Goal: Information Seeking & Learning: Check status

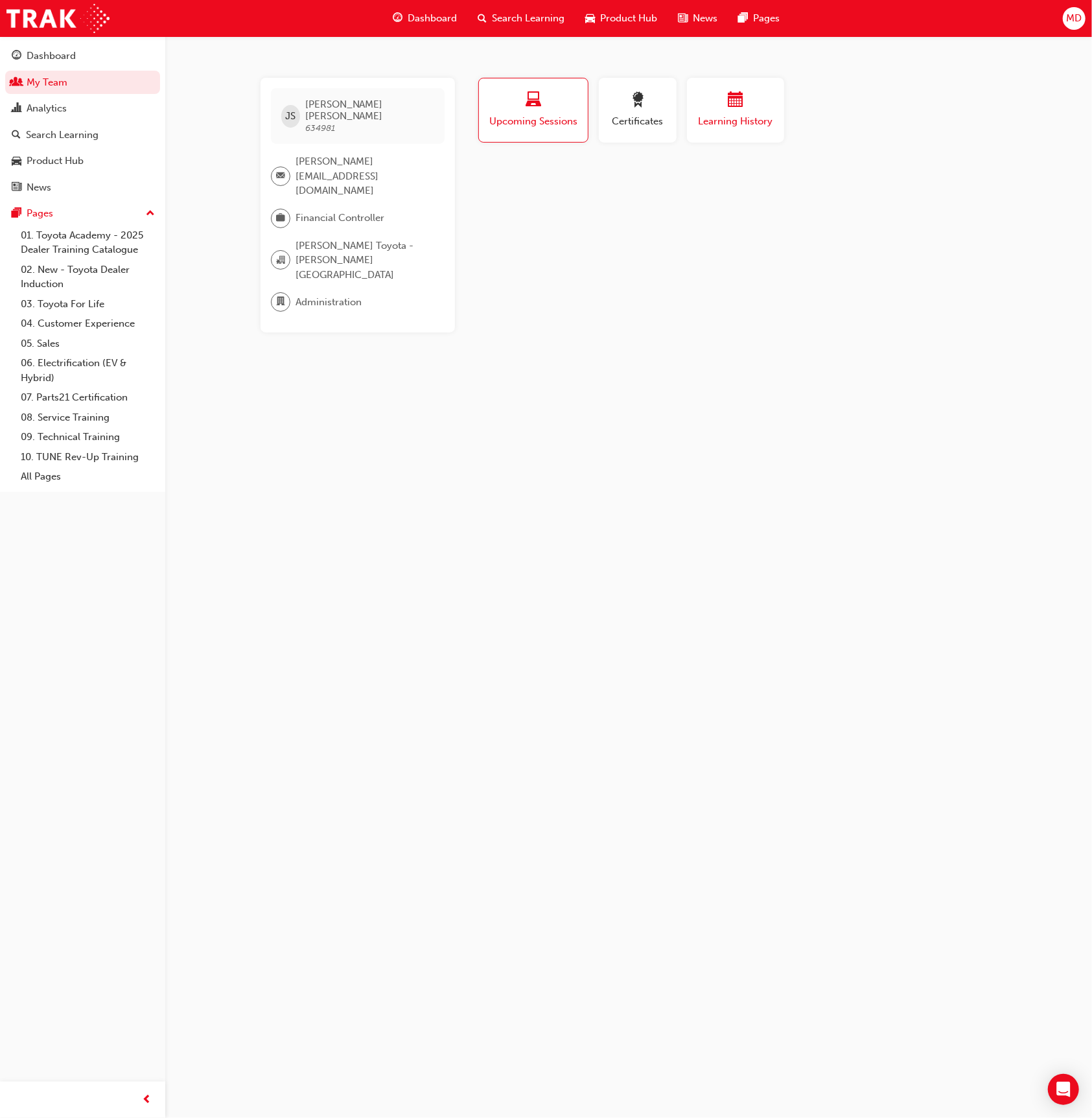
click at [779, 134] on button "Learning History" at bounding box center [735, 110] width 97 height 65
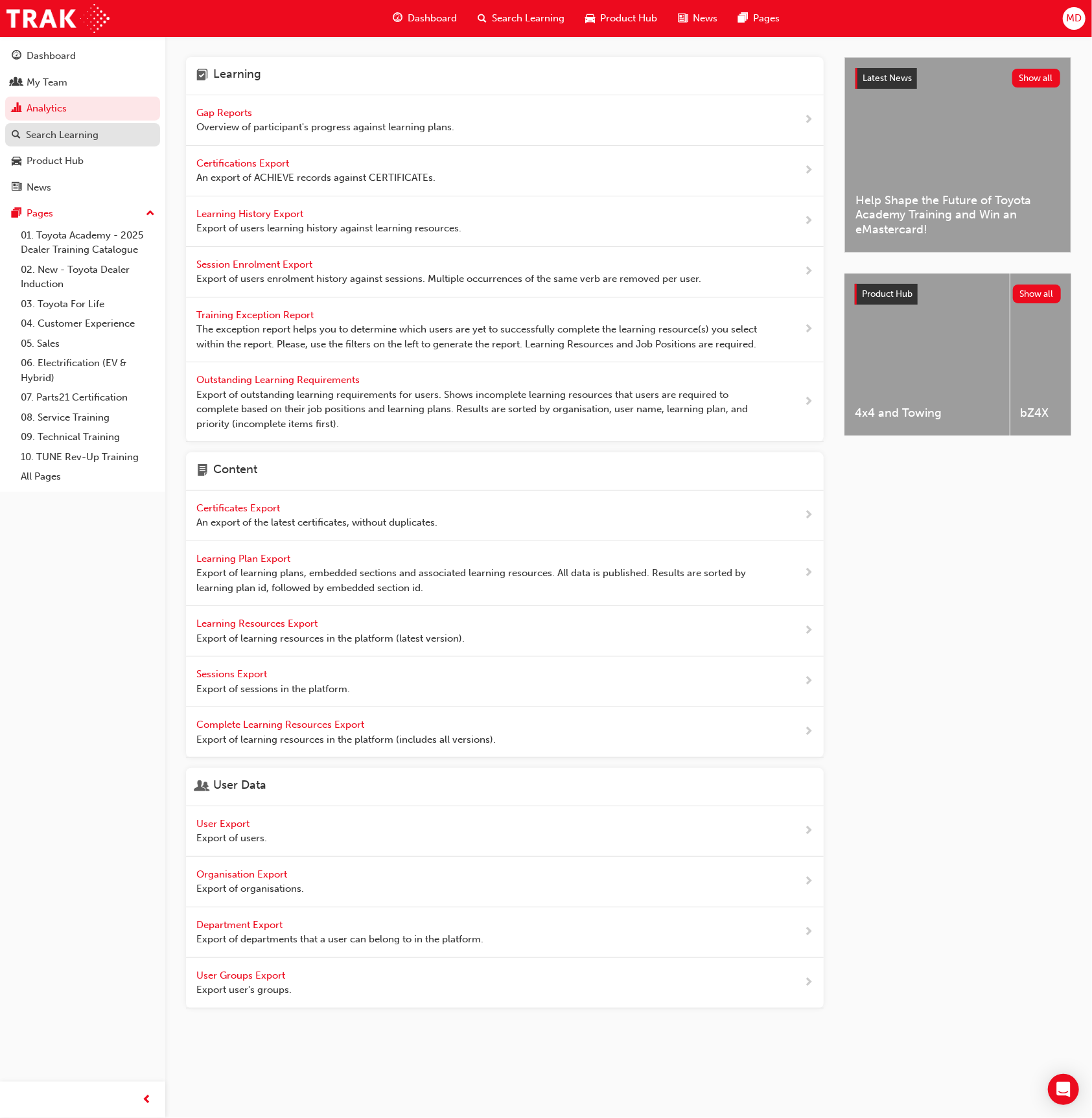
click at [103, 134] on div "Search Learning" at bounding box center [83, 135] width 142 height 16
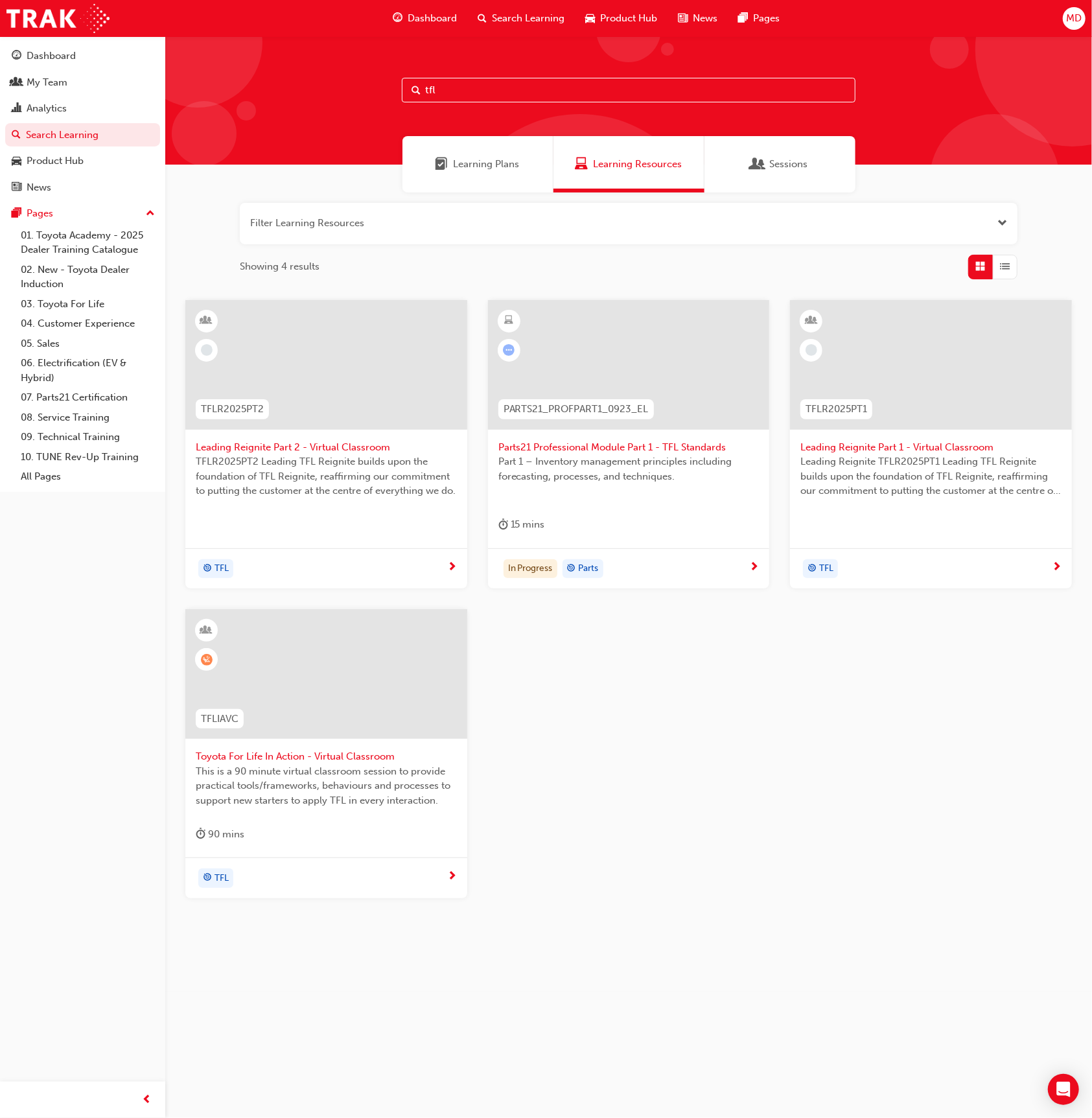
click at [307, 726] on div at bounding box center [326, 674] width 282 height 130
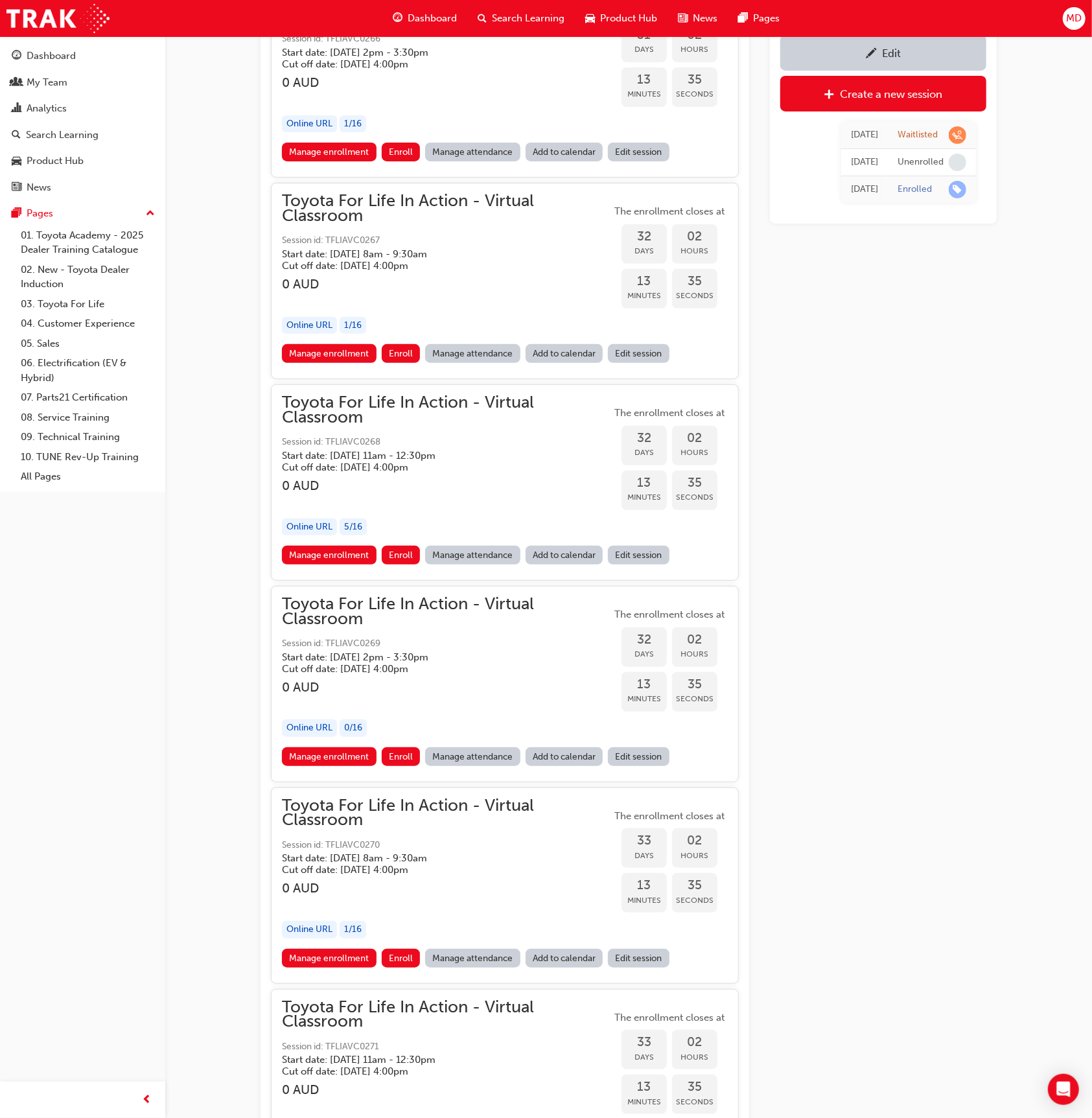
scroll to position [14796, 0]
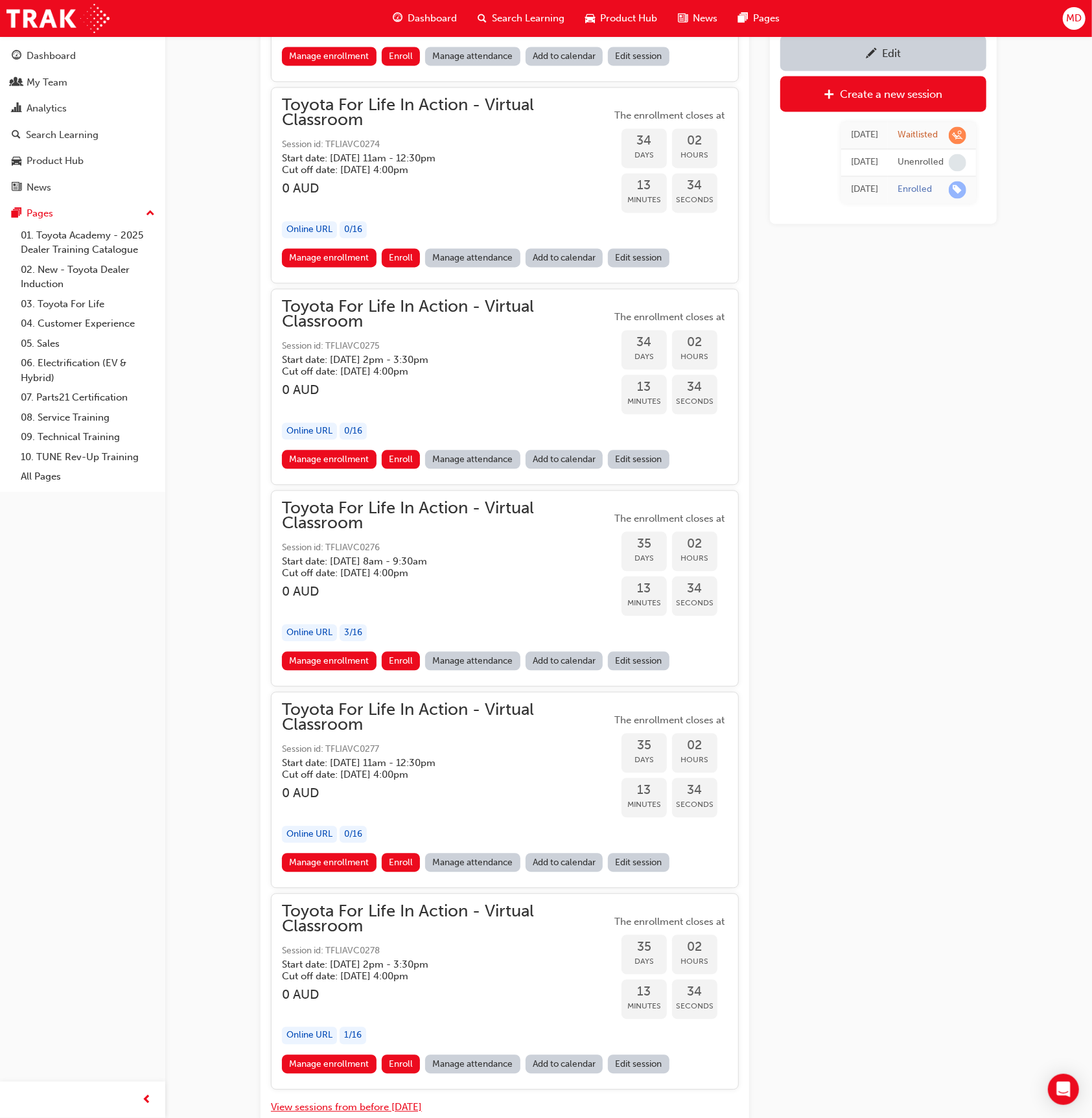
drag, startPoint x: 392, startPoint y: 1029, endPoint x: 810, endPoint y: 781, distance: 486.0
click at [392, 1099] on button "View sessions from before today" at bounding box center [346, 1106] width 151 height 14
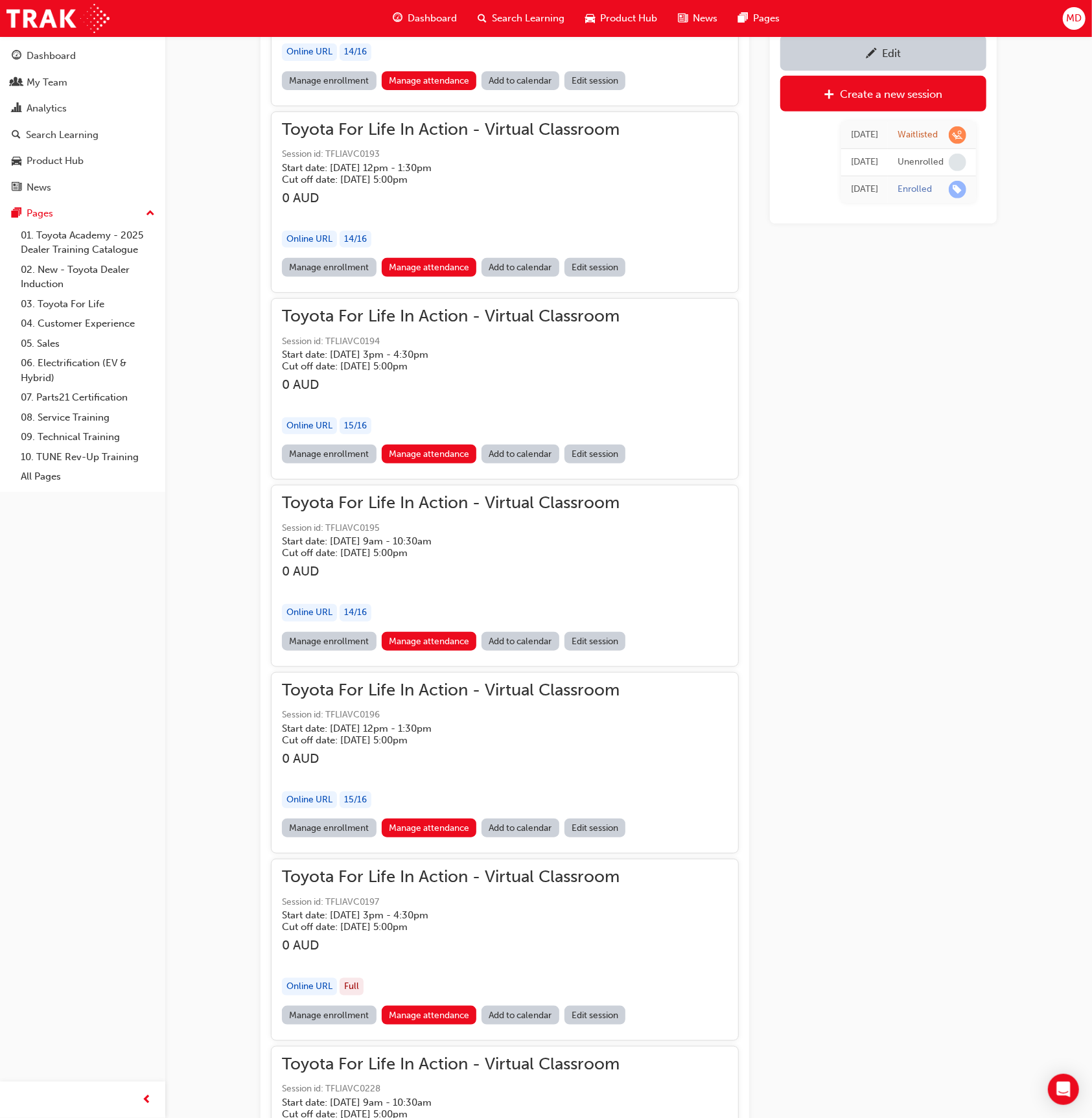
scroll to position [95323, 0]
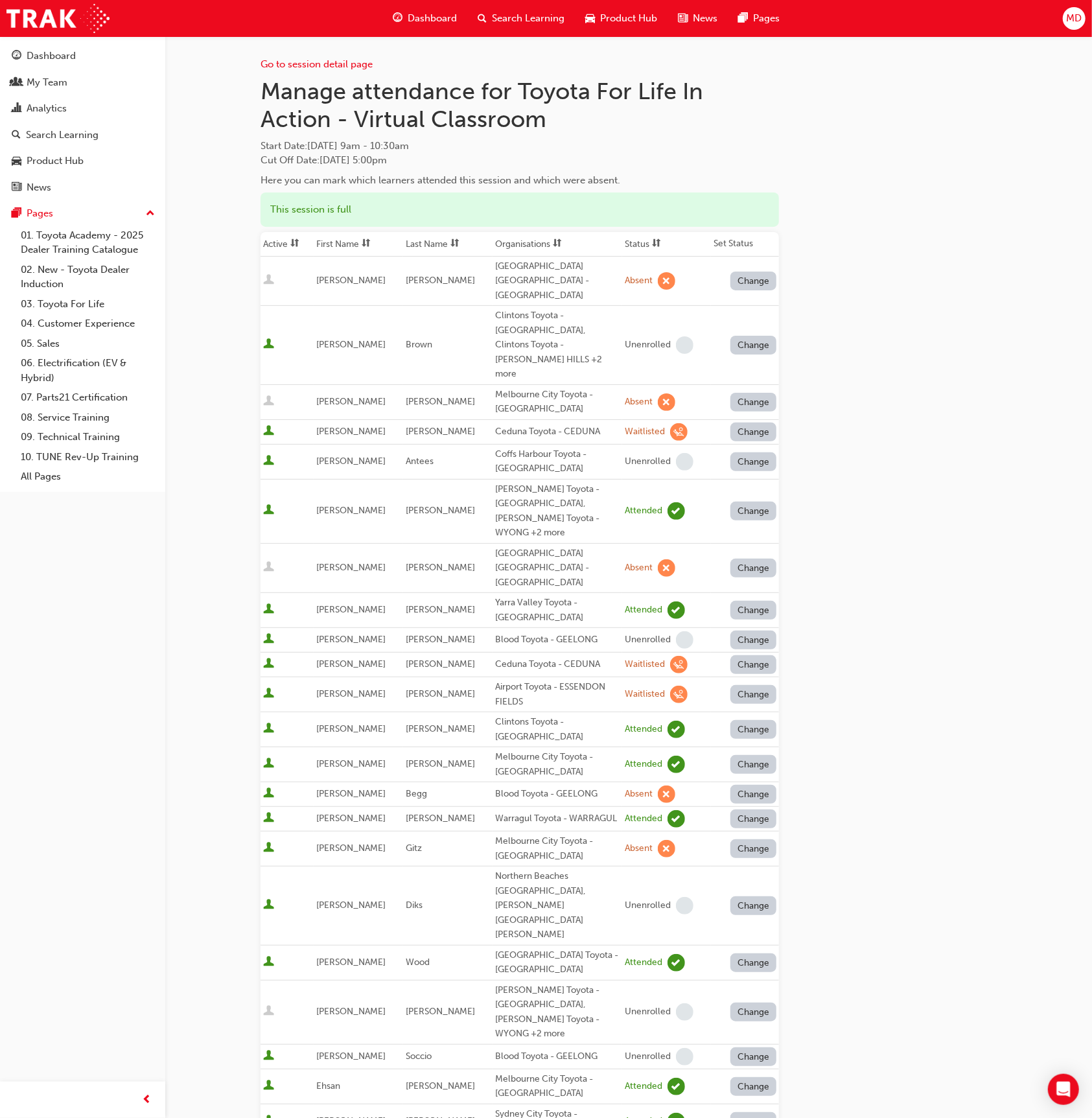
click at [450, 240] on span "sorting-icon" at bounding box center [455, 244] width 9 height 11
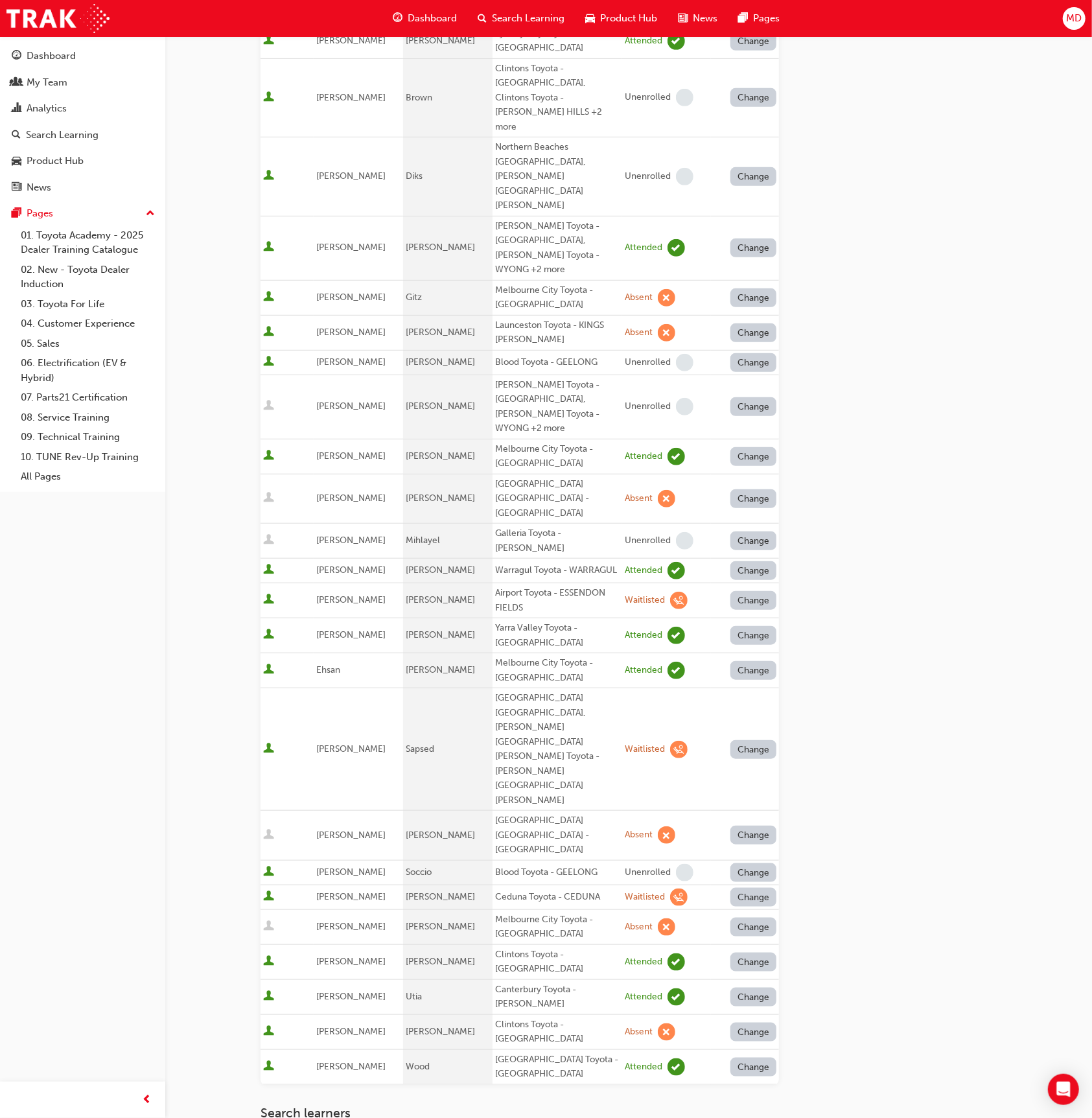
scroll to position [397, 0]
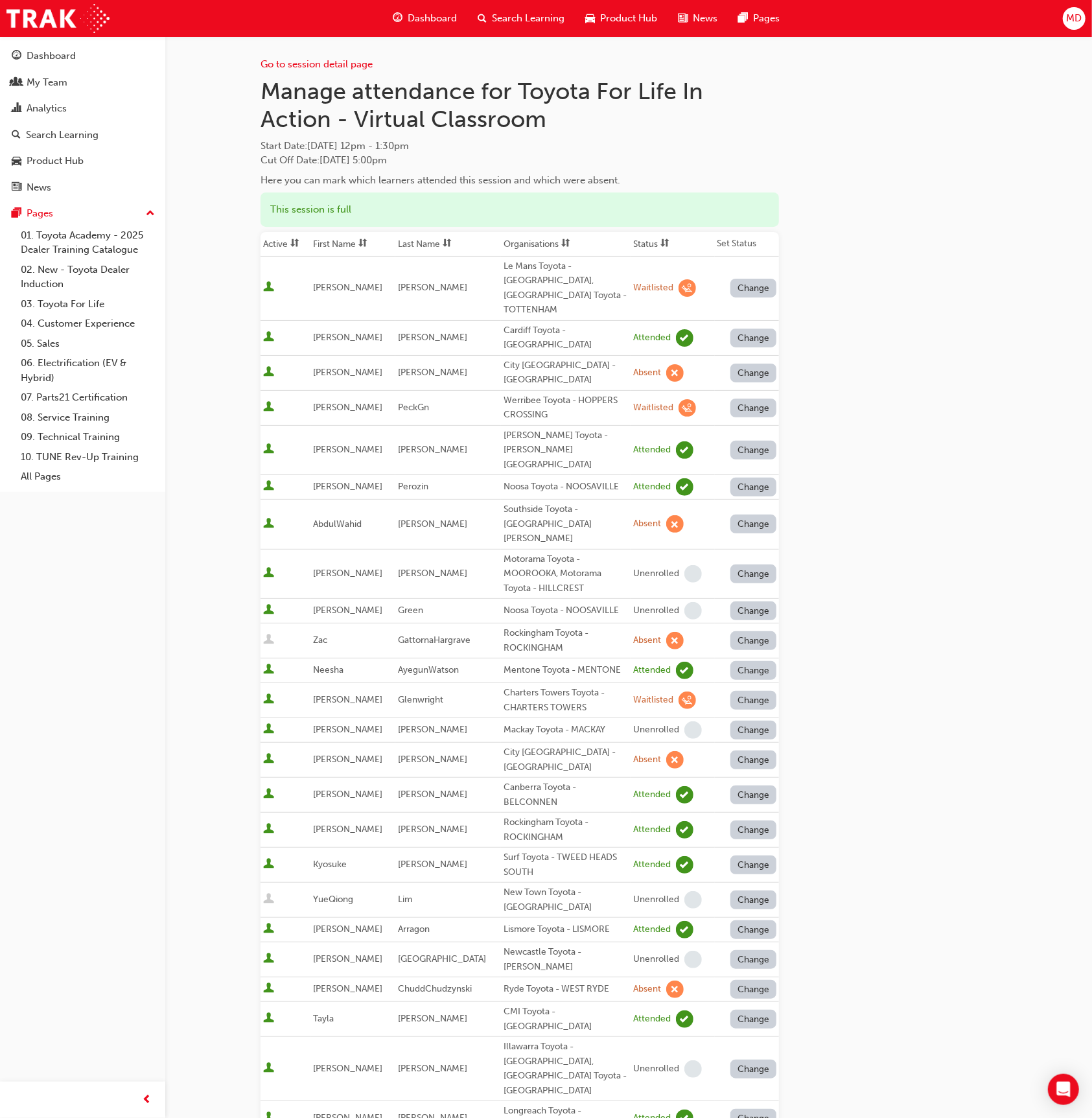
drag, startPoint x: 452, startPoint y: 236, endPoint x: 504, endPoint y: 339, distance: 115.4
click at [452, 236] on th "Last Name" at bounding box center [448, 244] width 106 height 25
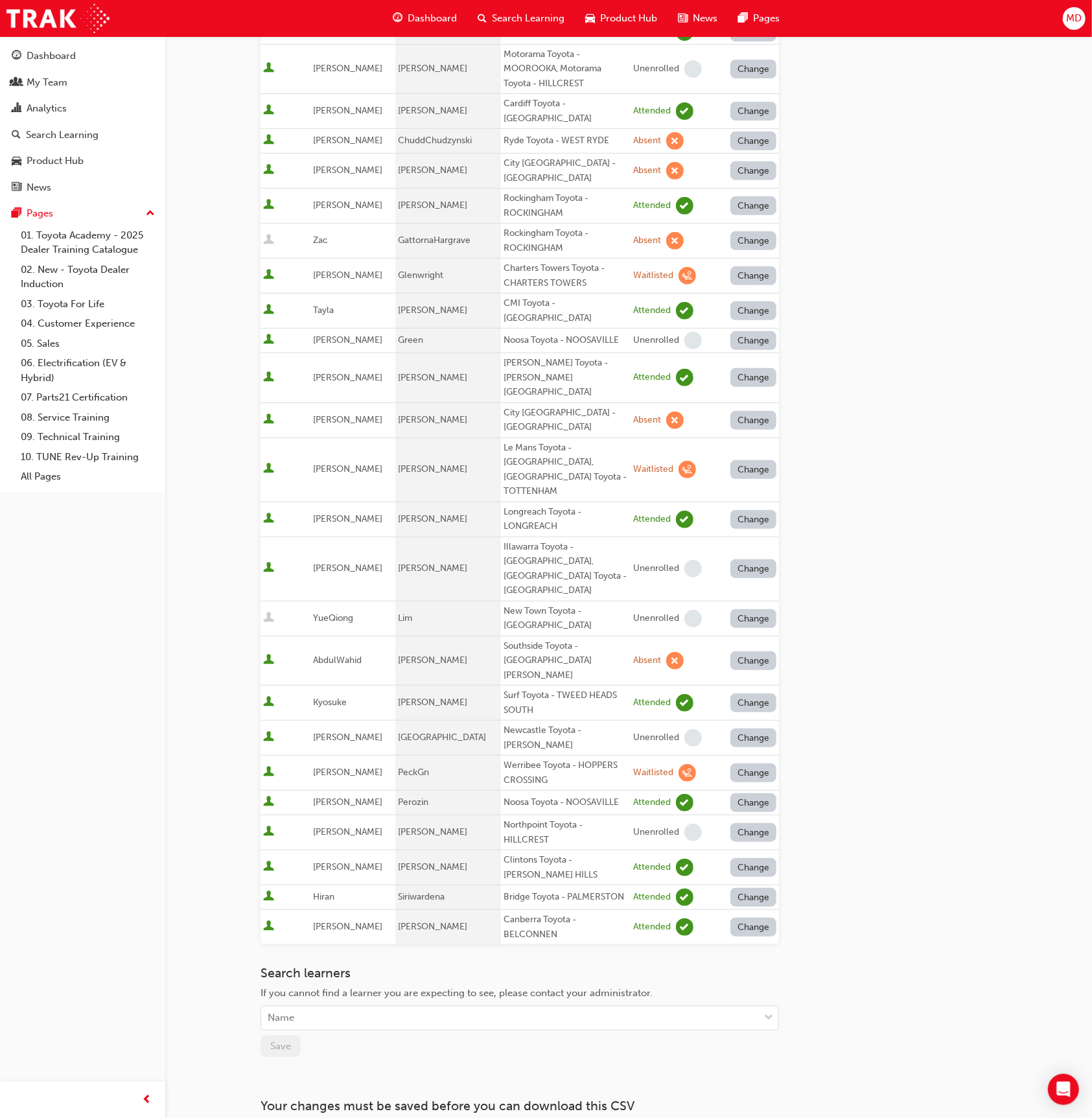
scroll to position [301, 0]
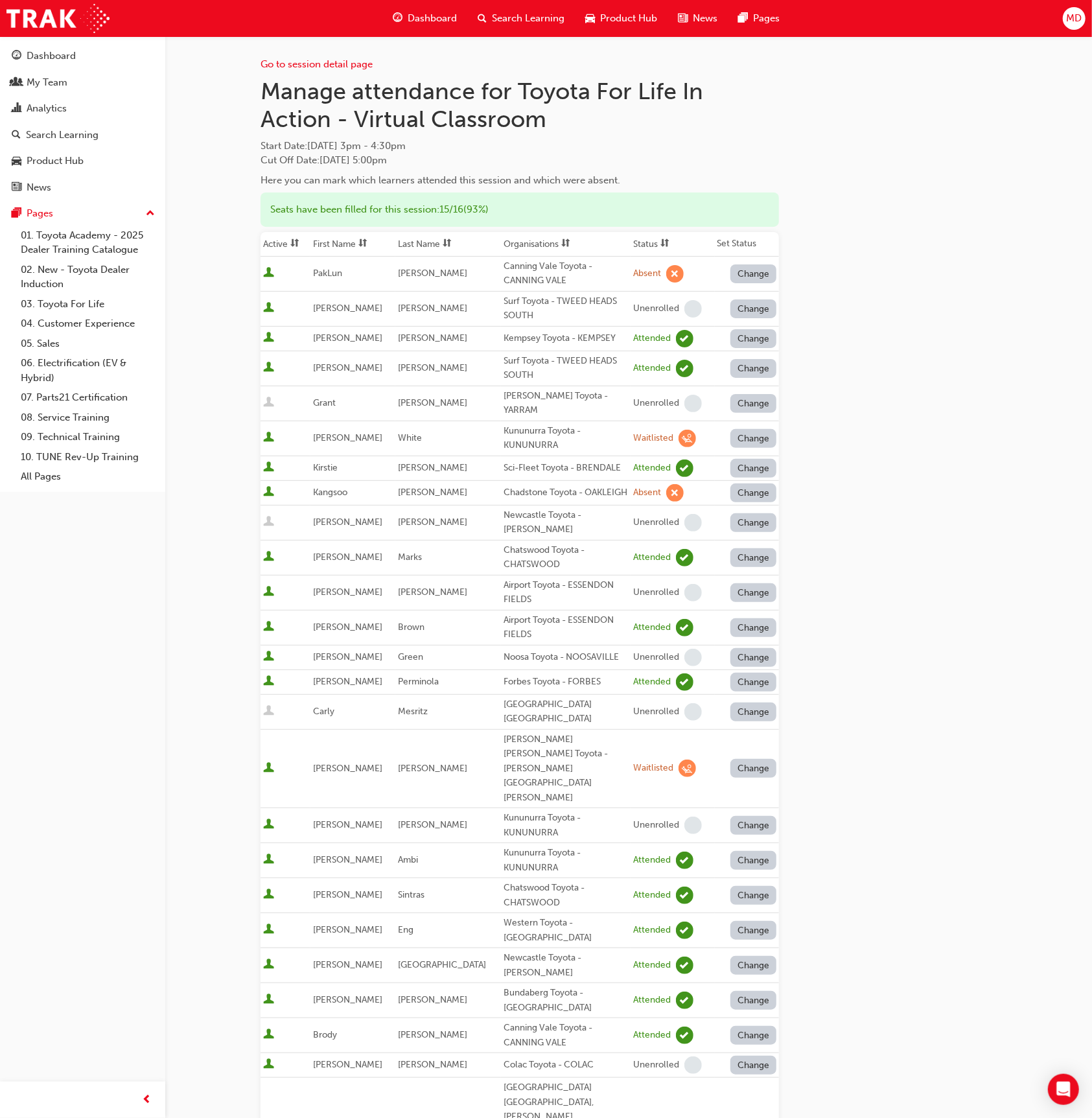
click at [444, 244] on span at bounding box center [447, 244] width 15 height 16
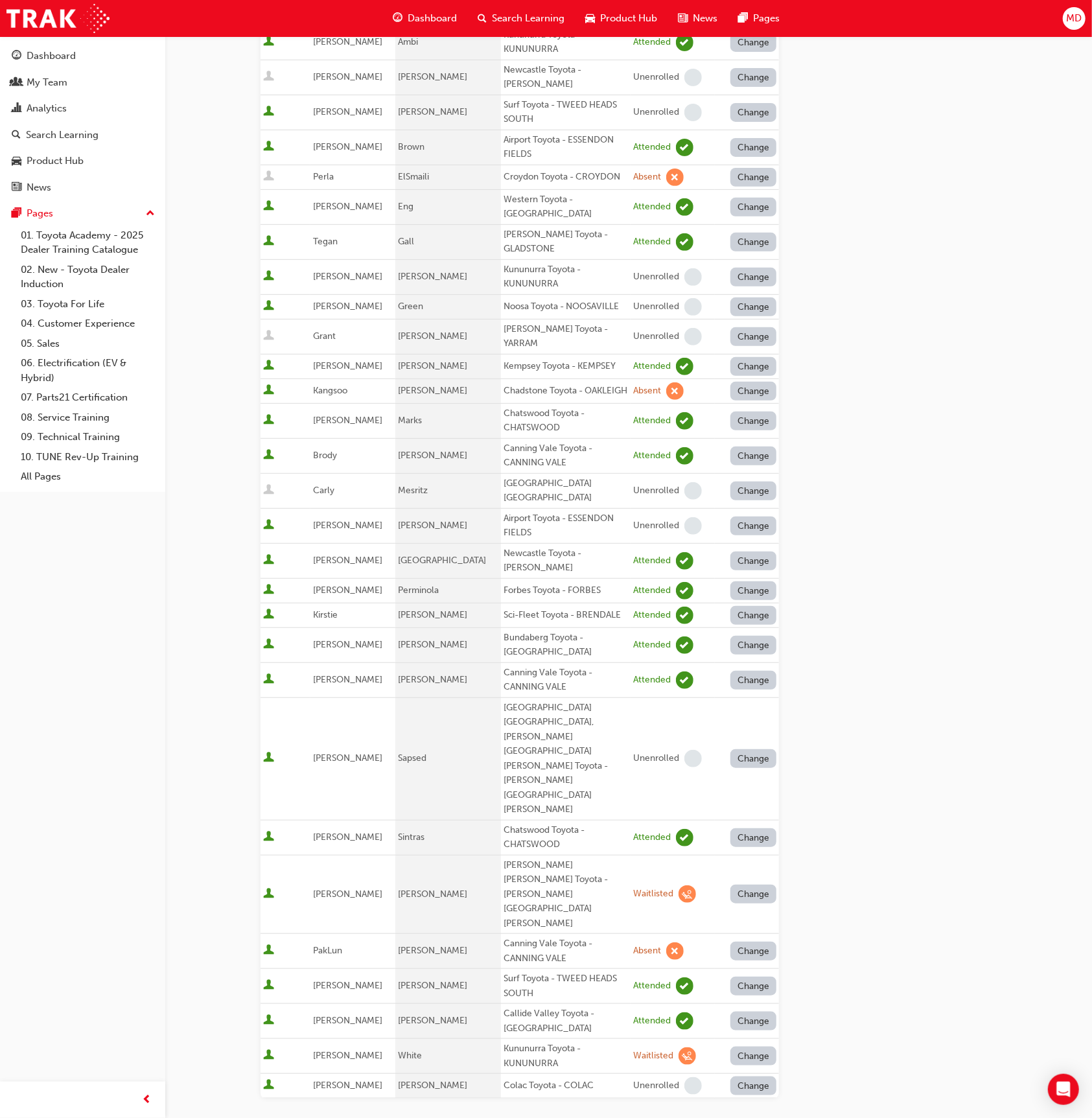
scroll to position [362, 0]
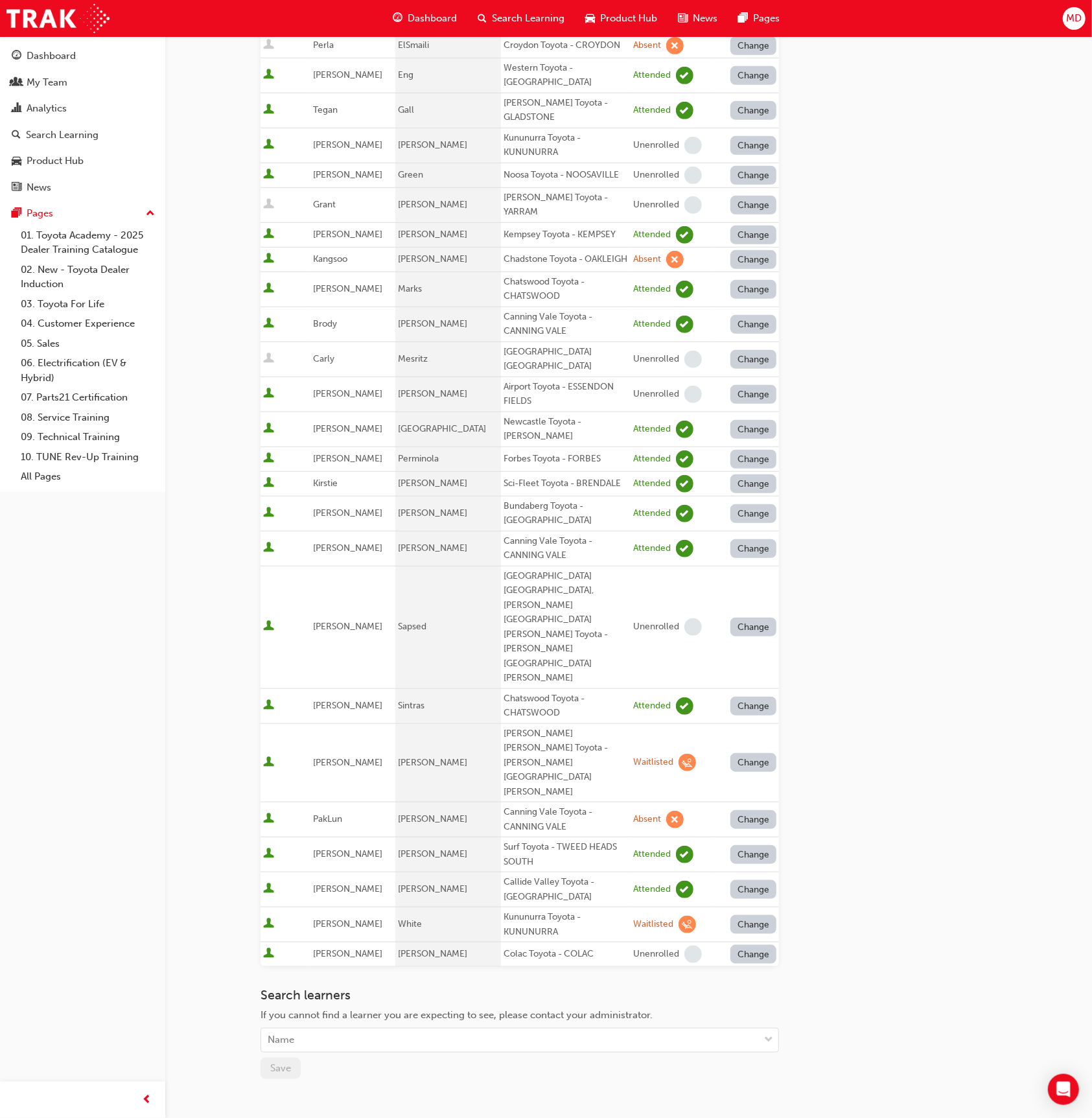
click at [756, 810] on button "Change" at bounding box center [753, 820] width 47 height 19
click at [747, 720] on div "Absent" at bounding box center [735, 717] width 31 height 14
click at [758, 810] on button "Change" at bounding box center [753, 820] width 47 height 19
click at [763, 735] on div "Enrolled" at bounding box center [753, 741] width 68 height 14
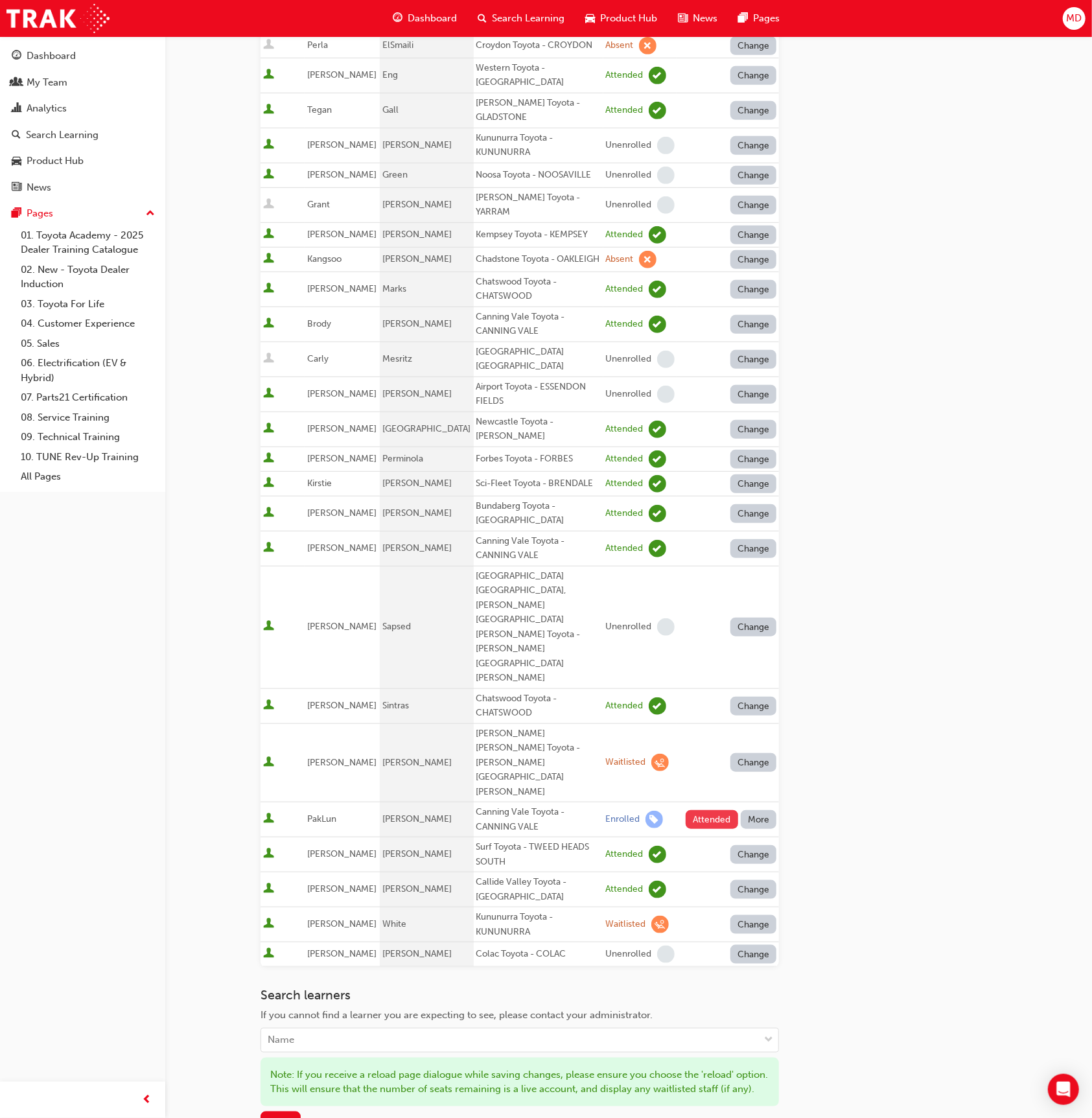
click at [722, 810] on button "Attended" at bounding box center [712, 820] width 53 height 19
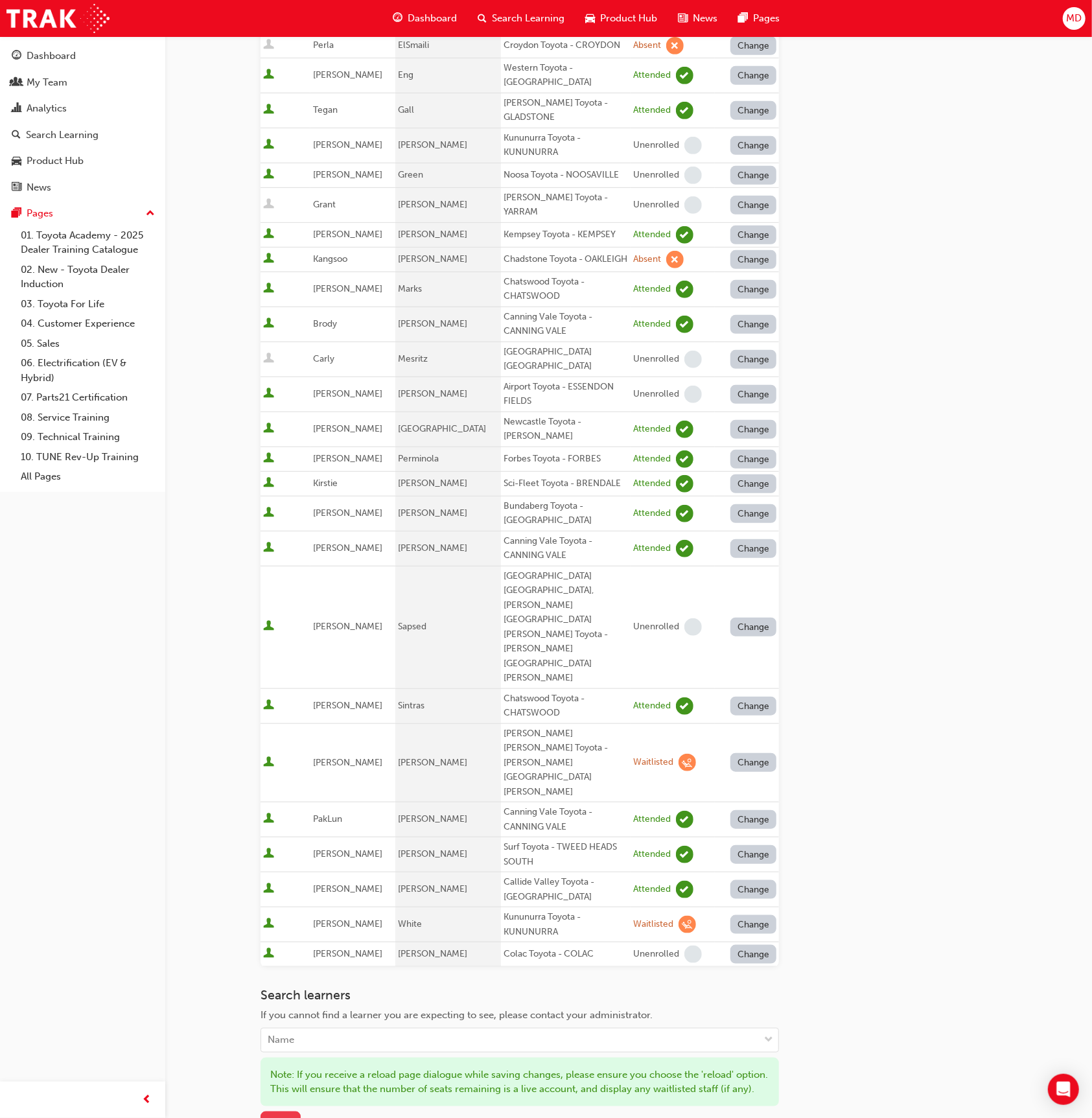
click at [281, 1115] on span "Save" at bounding box center [281, 1121] width 20 height 12
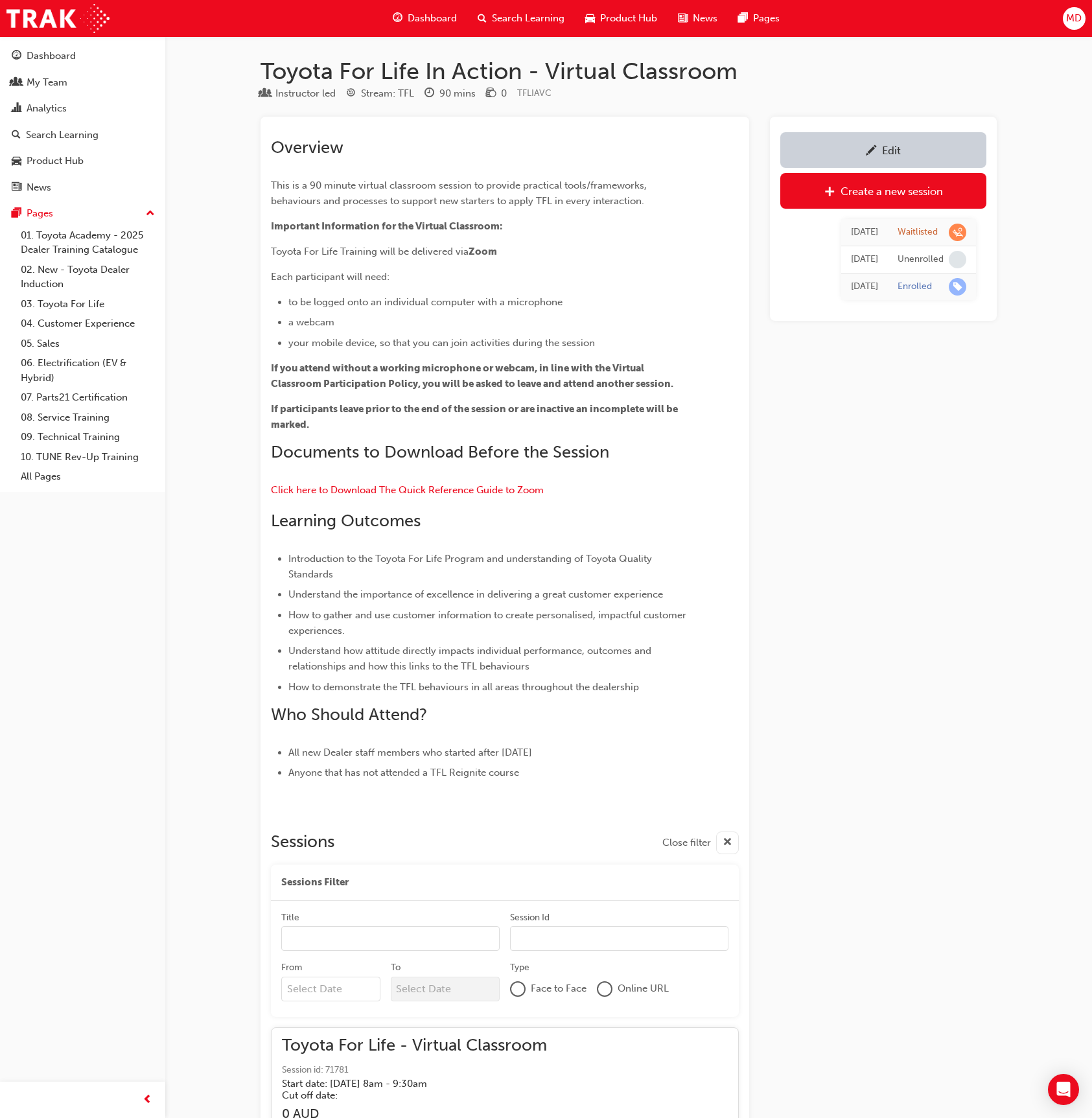
scroll to position [95323, 0]
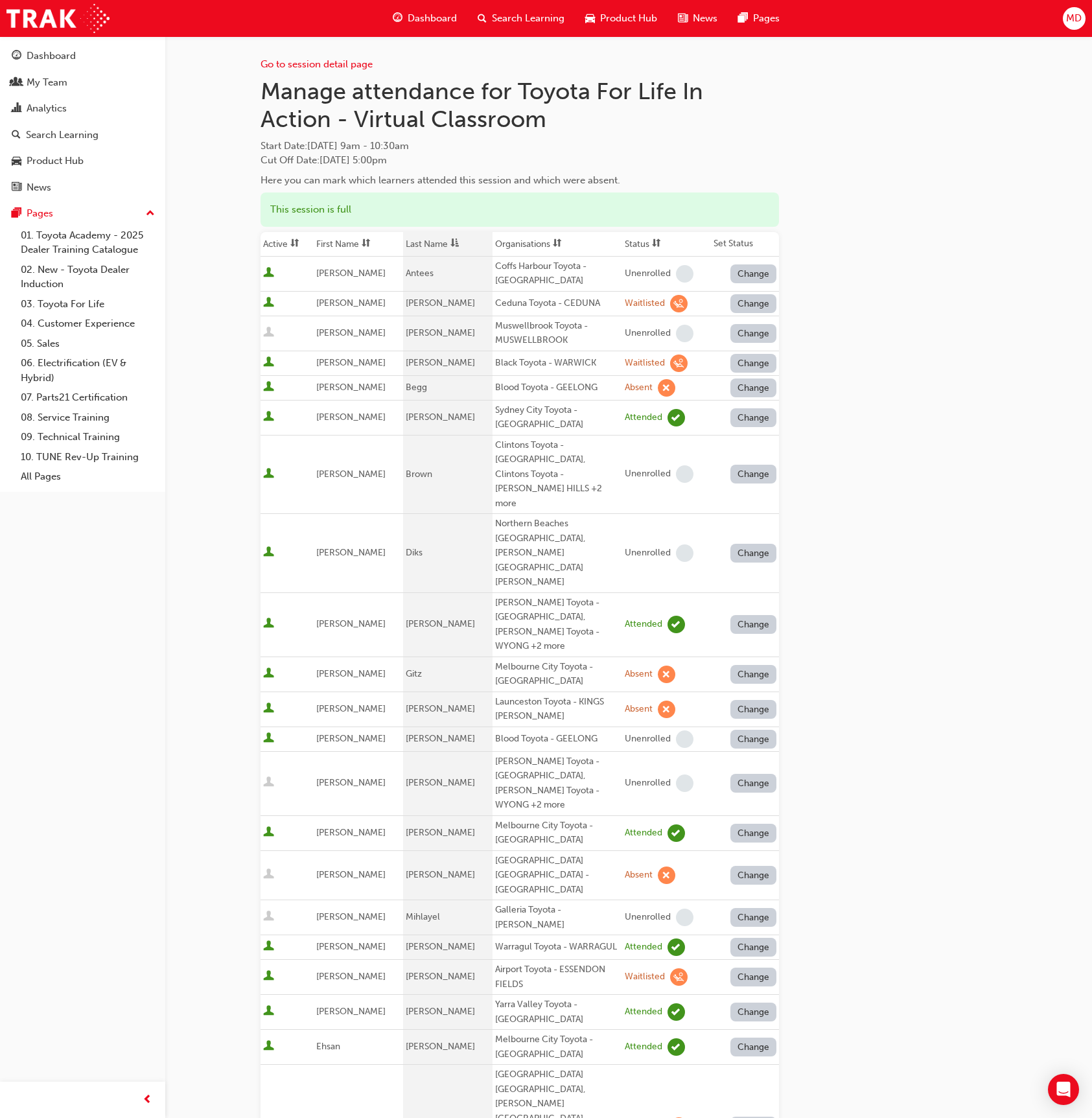
scroll to position [397, 0]
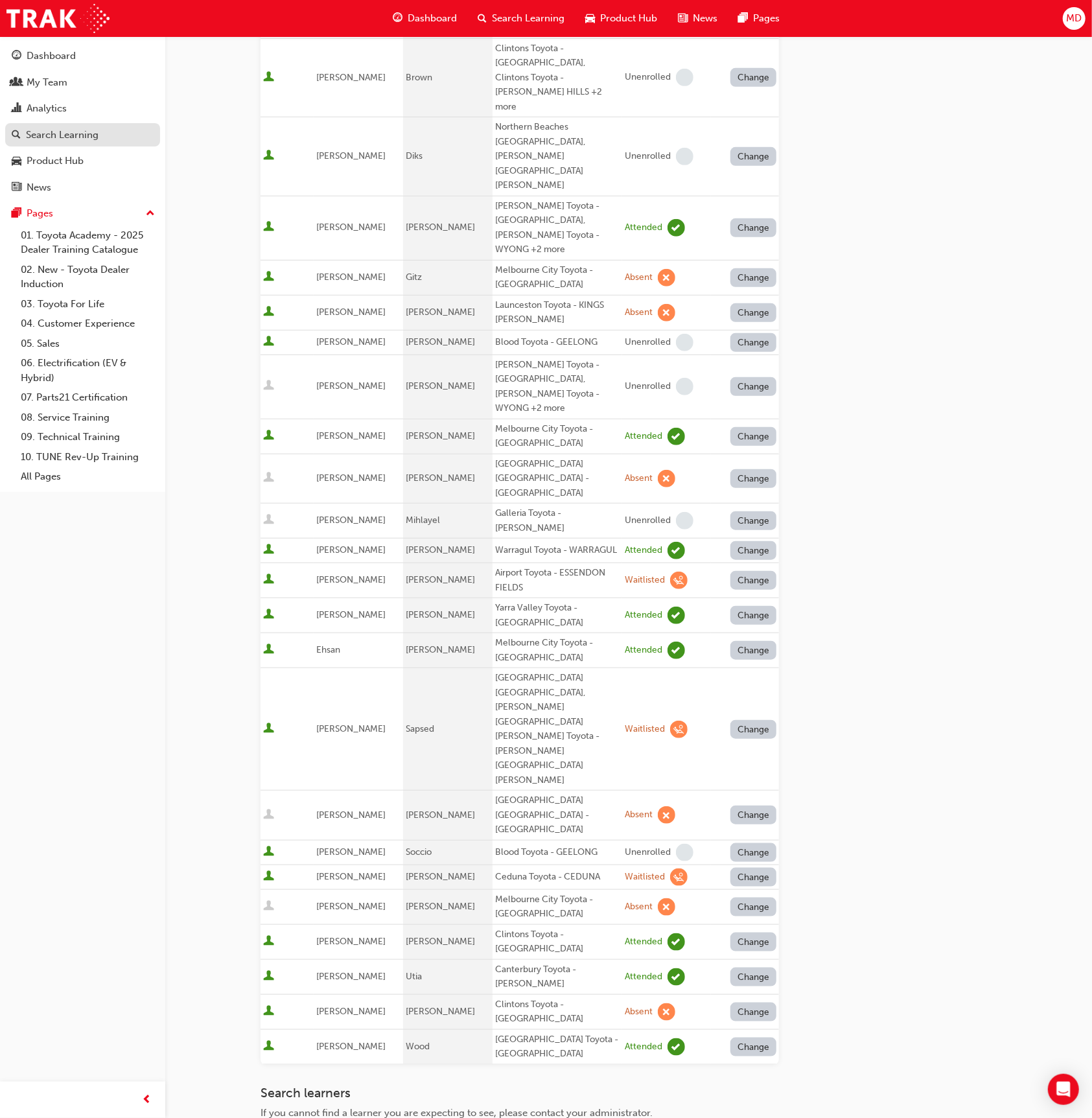
click at [37, 130] on div "Search Learning" at bounding box center [61, 135] width 73 height 14
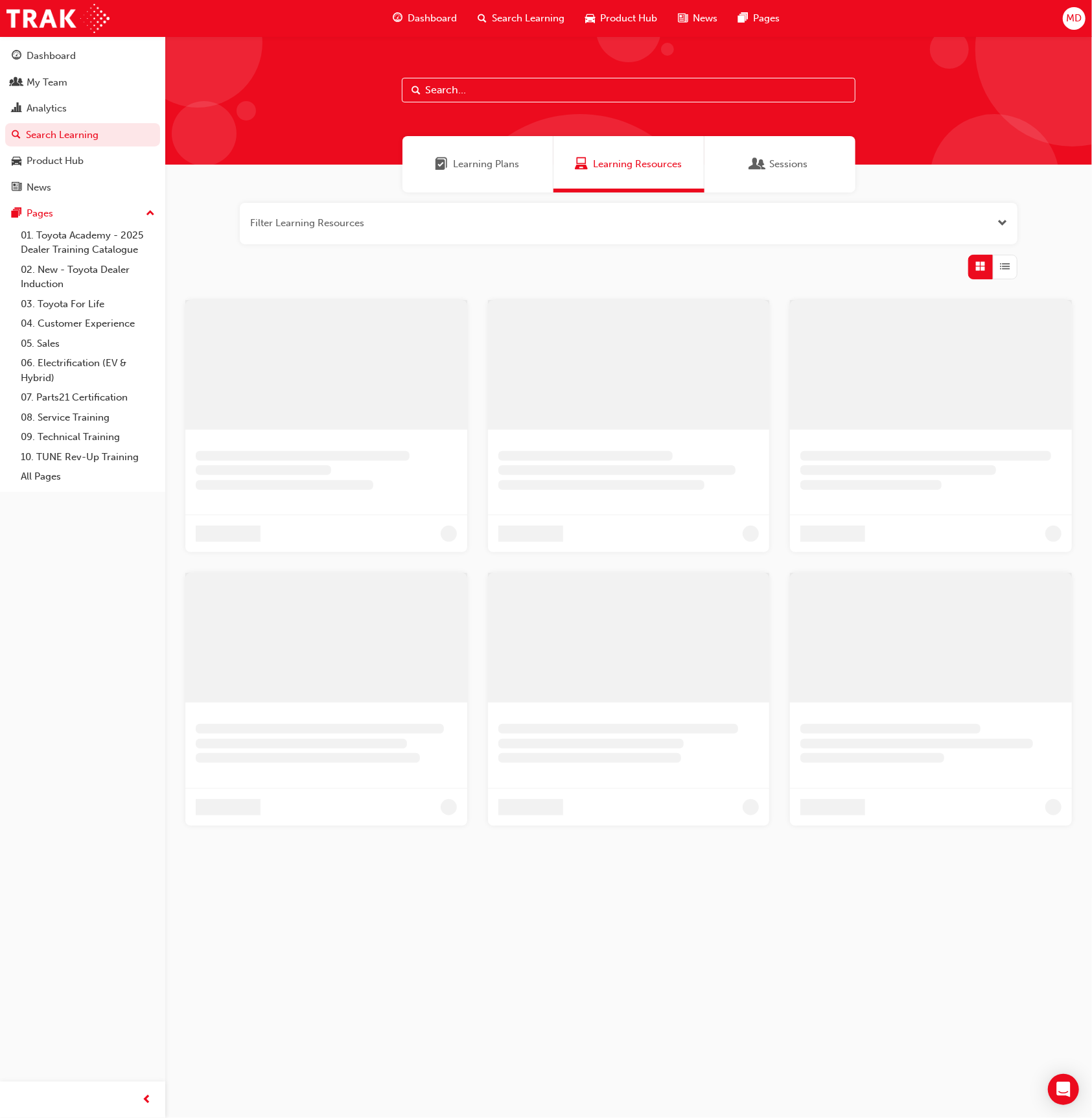
click at [450, 182] on div "Learning Plans" at bounding box center [478, 165] width 151 height 56
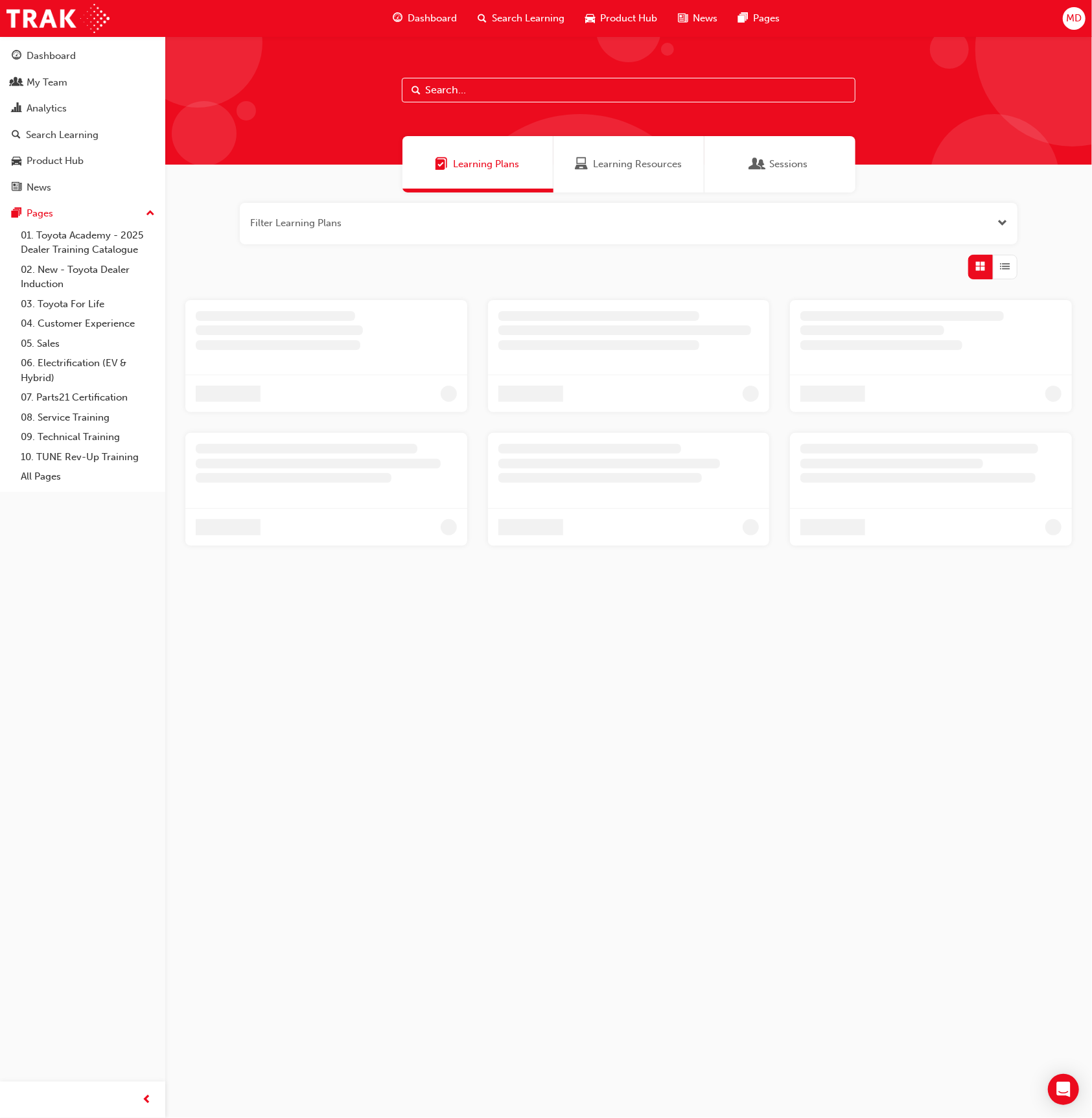
click at [498, 96] on input "text" at bounding box center [629, 90] width 454 height 25
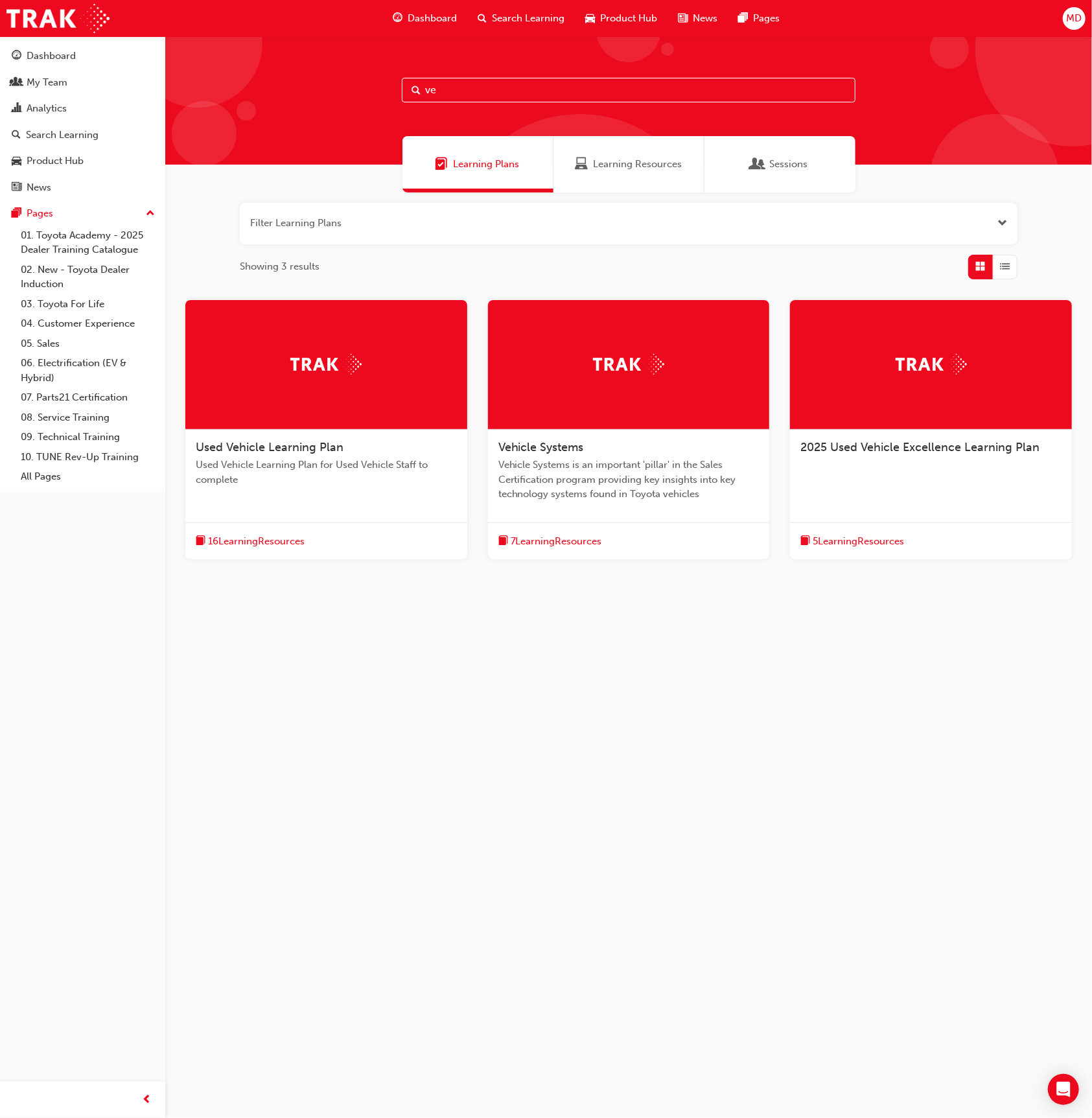
type input "v"
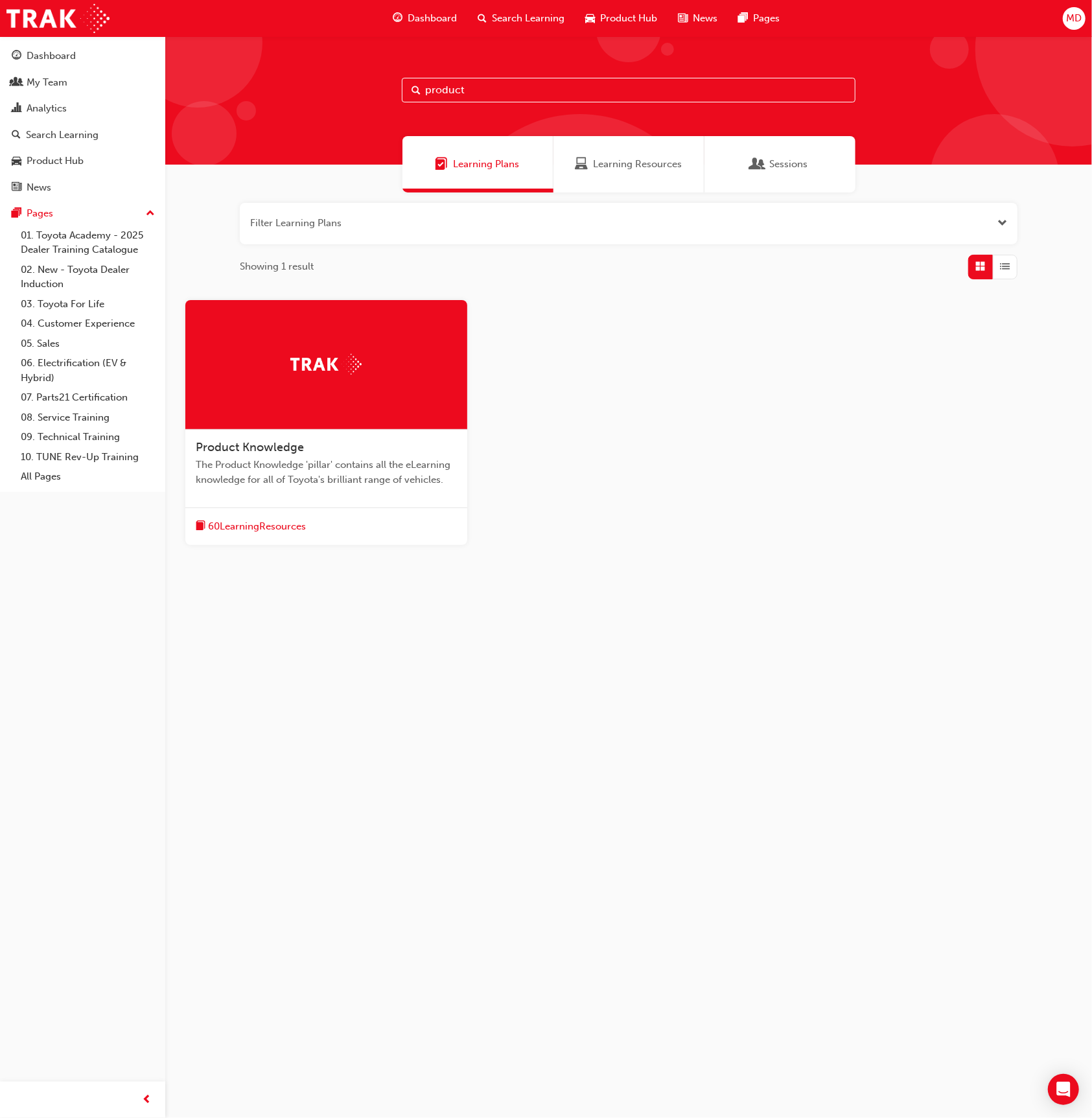
type input "product"
click at [360, 394] on div at bounding box center [326, 365] width 282 height 130
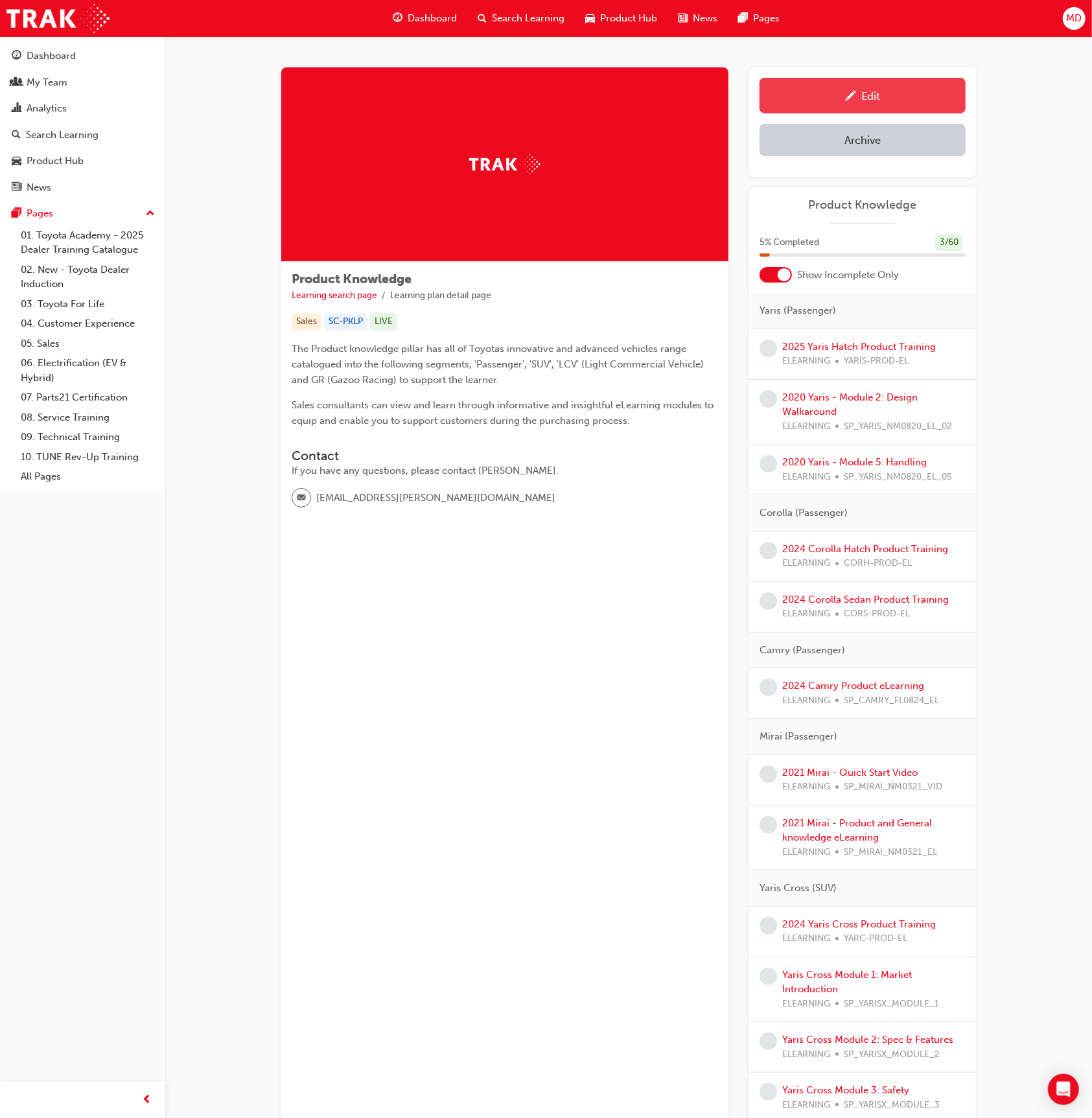
click at [868, 97] on div "Edit" at bounding box center [871, 96] width 19 height 13
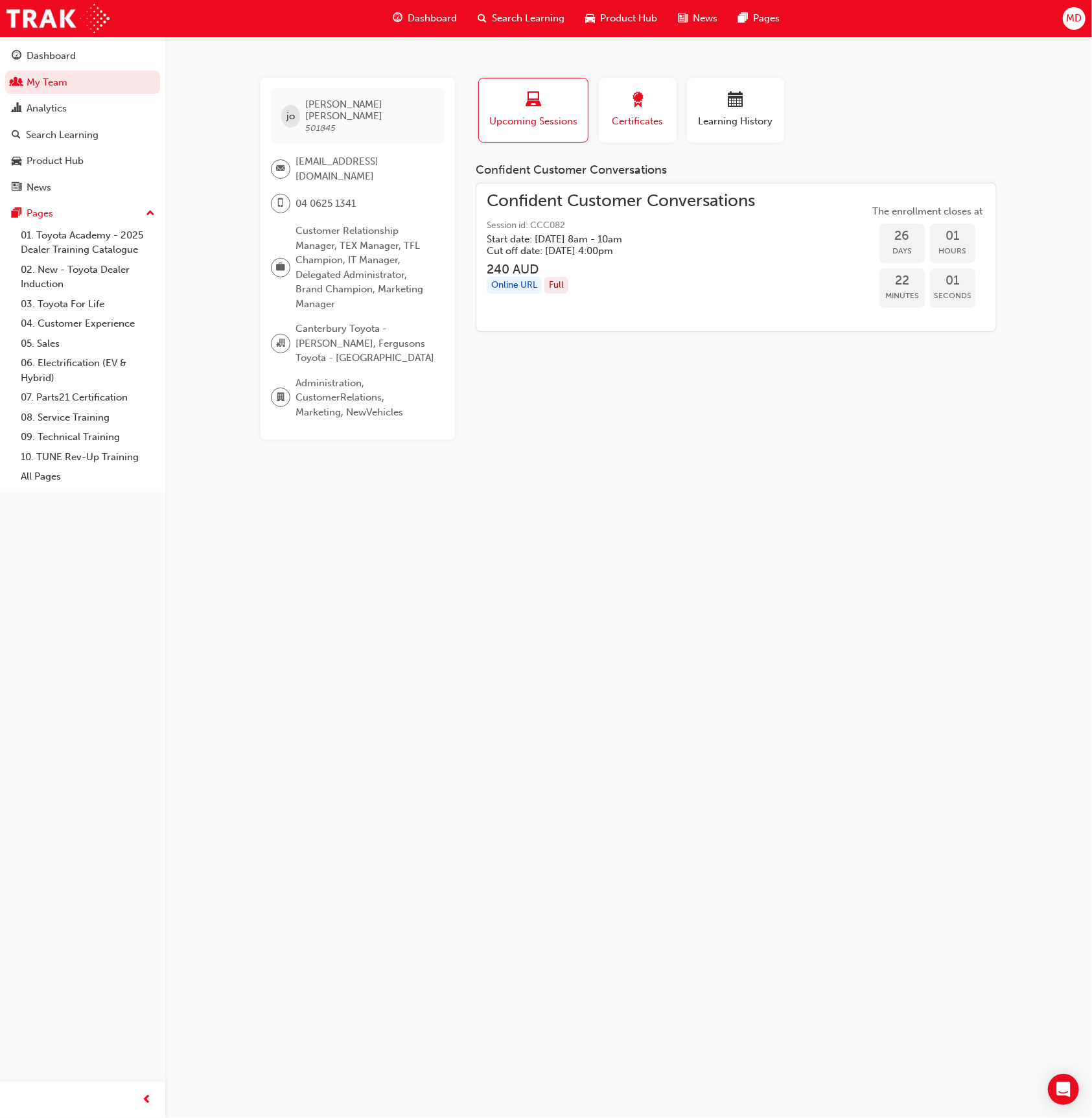
click at [621, 119] on span "Certificates" at bounding box center [637, 121] width 58 height 14
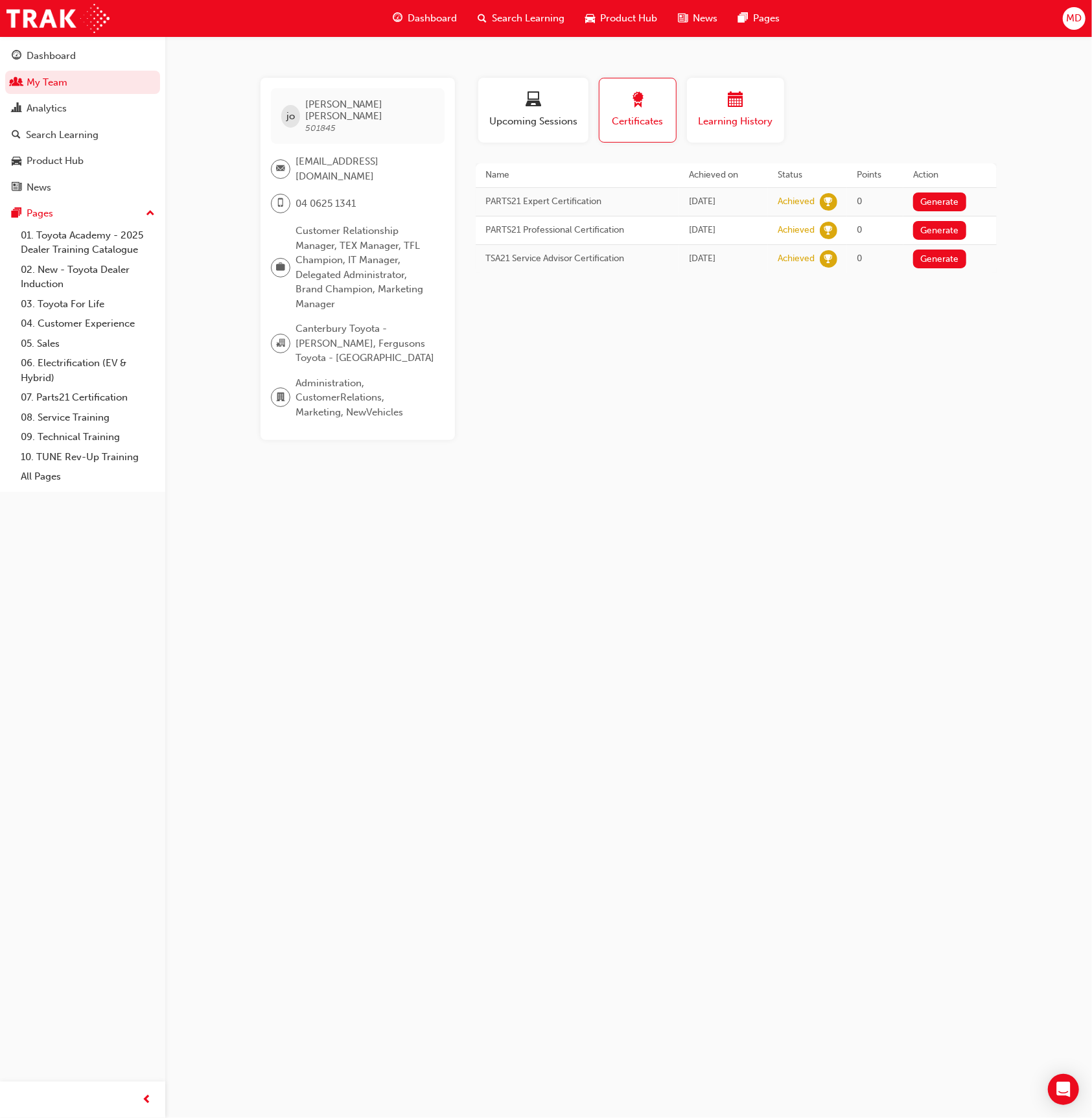
click at [773, 114] on span "Learning History" at bounding box center [735, 121] width 78 height 14
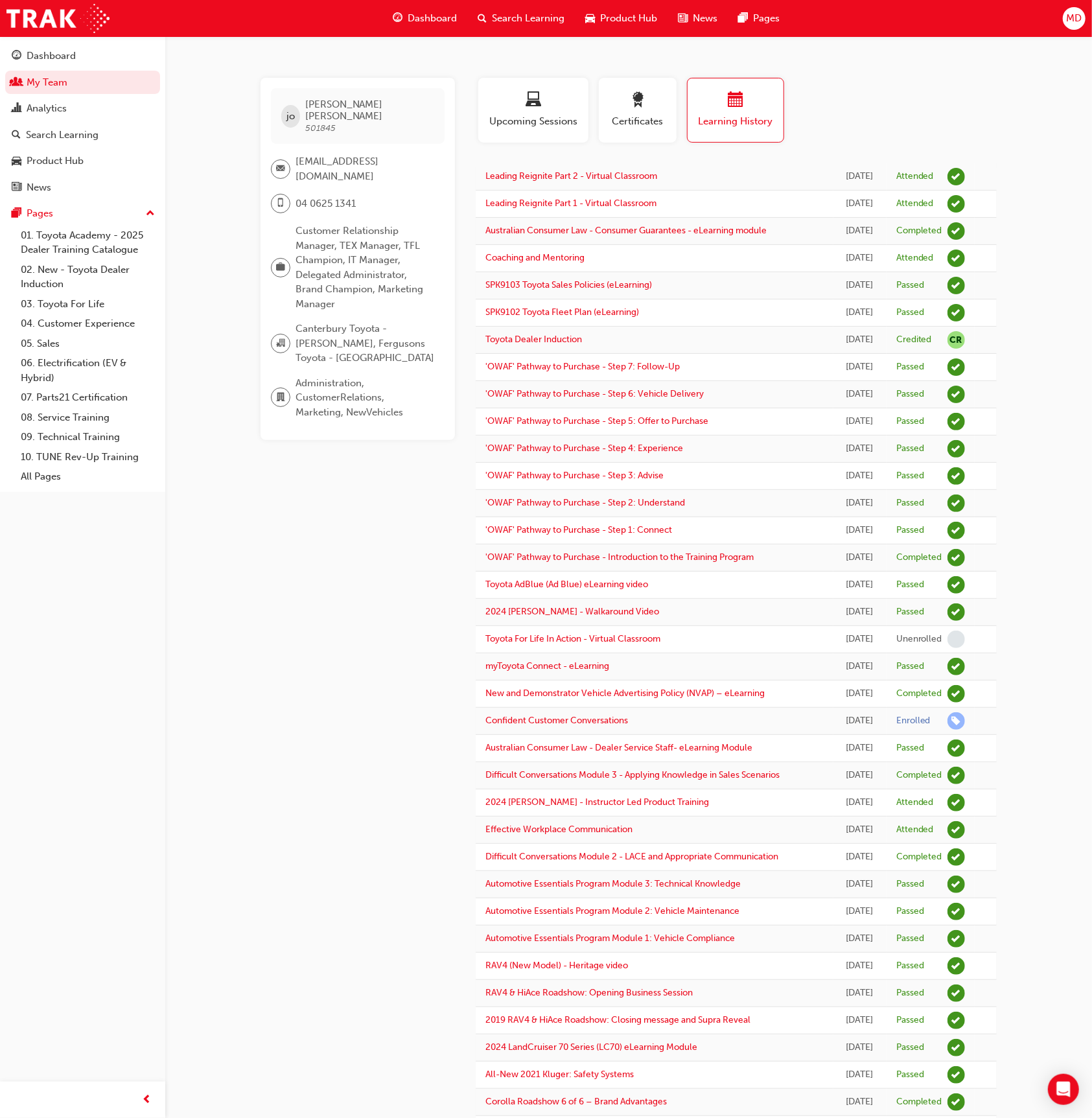
click at [83, 121] on button "Dashboard My Team Analytics Search Learning Product Hub News Pages" at bounding box center [83, 122] width 155 height 160
click at [78, 110] on div "Analytics" at bounding box center [83, 108] width 142 height 16
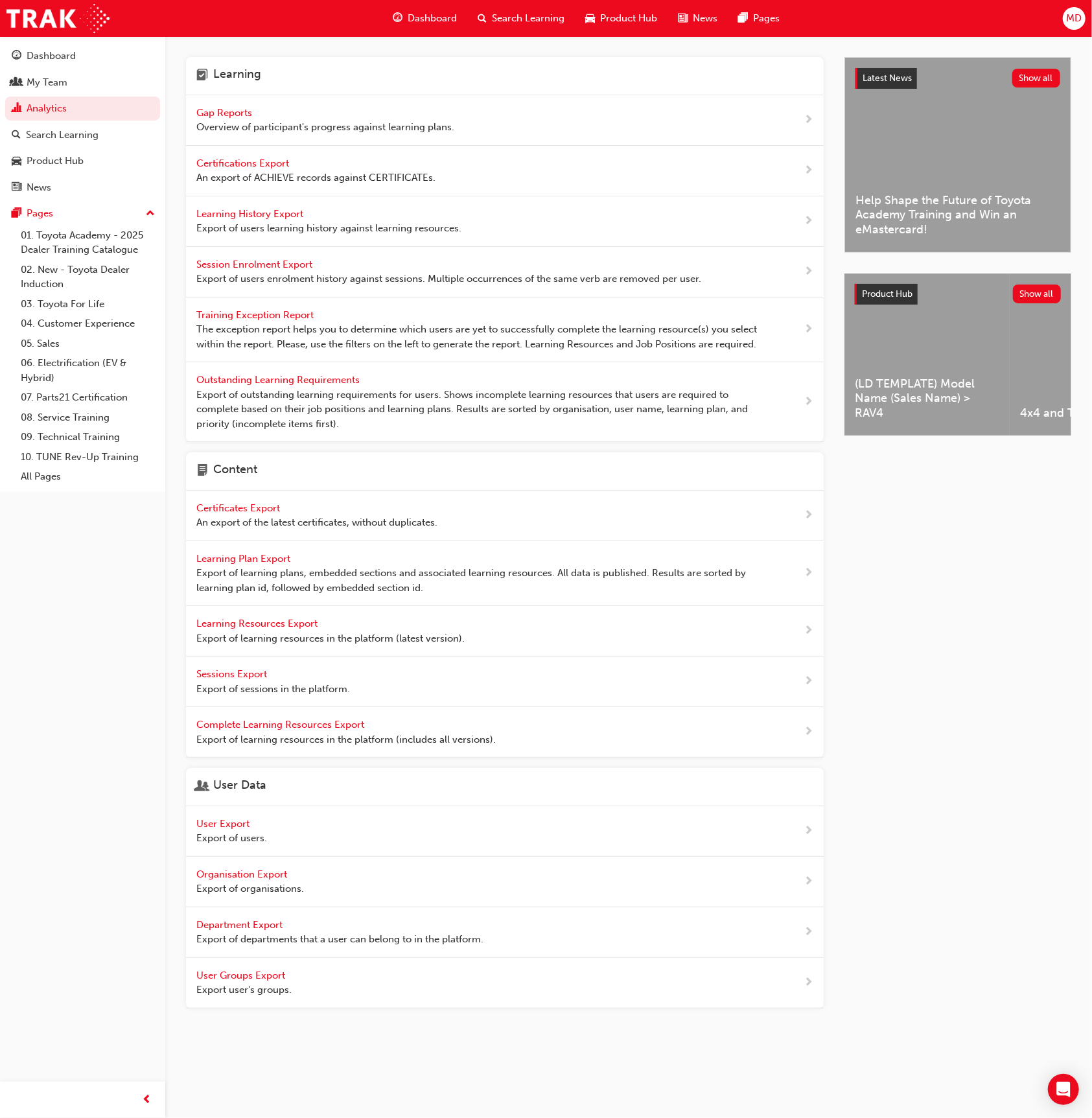
click at [241, 109] on span "Gap Reports" at bounding box center [225, 113] width 58 height 12
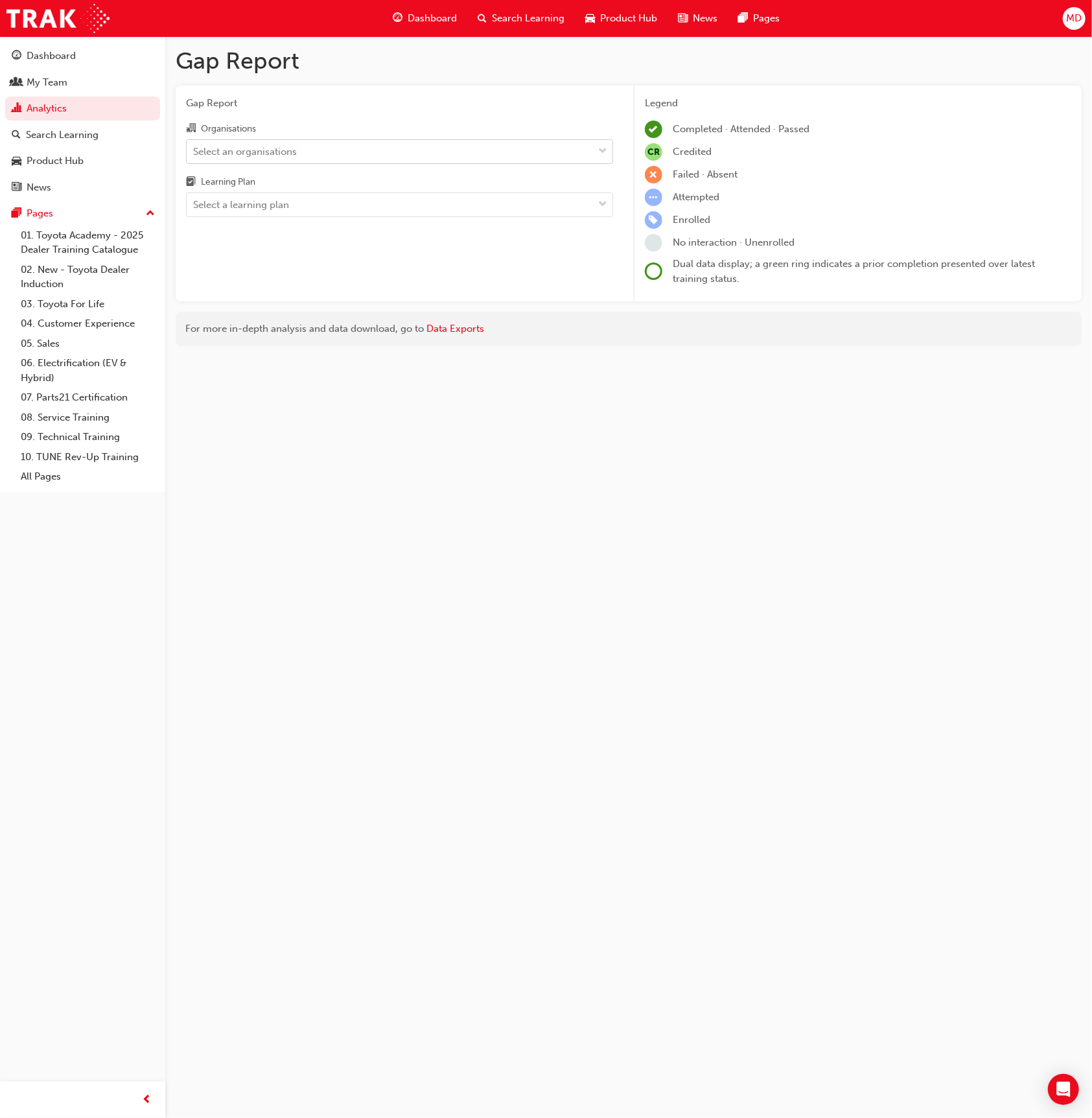
click at [339, 141] on div "Select an organisations" at bounding box center [390, 151] width 406 height 23
click at [195, 145] on input "Organisations Select an organisations" at bounding box center [194, 150] width 2 height 11
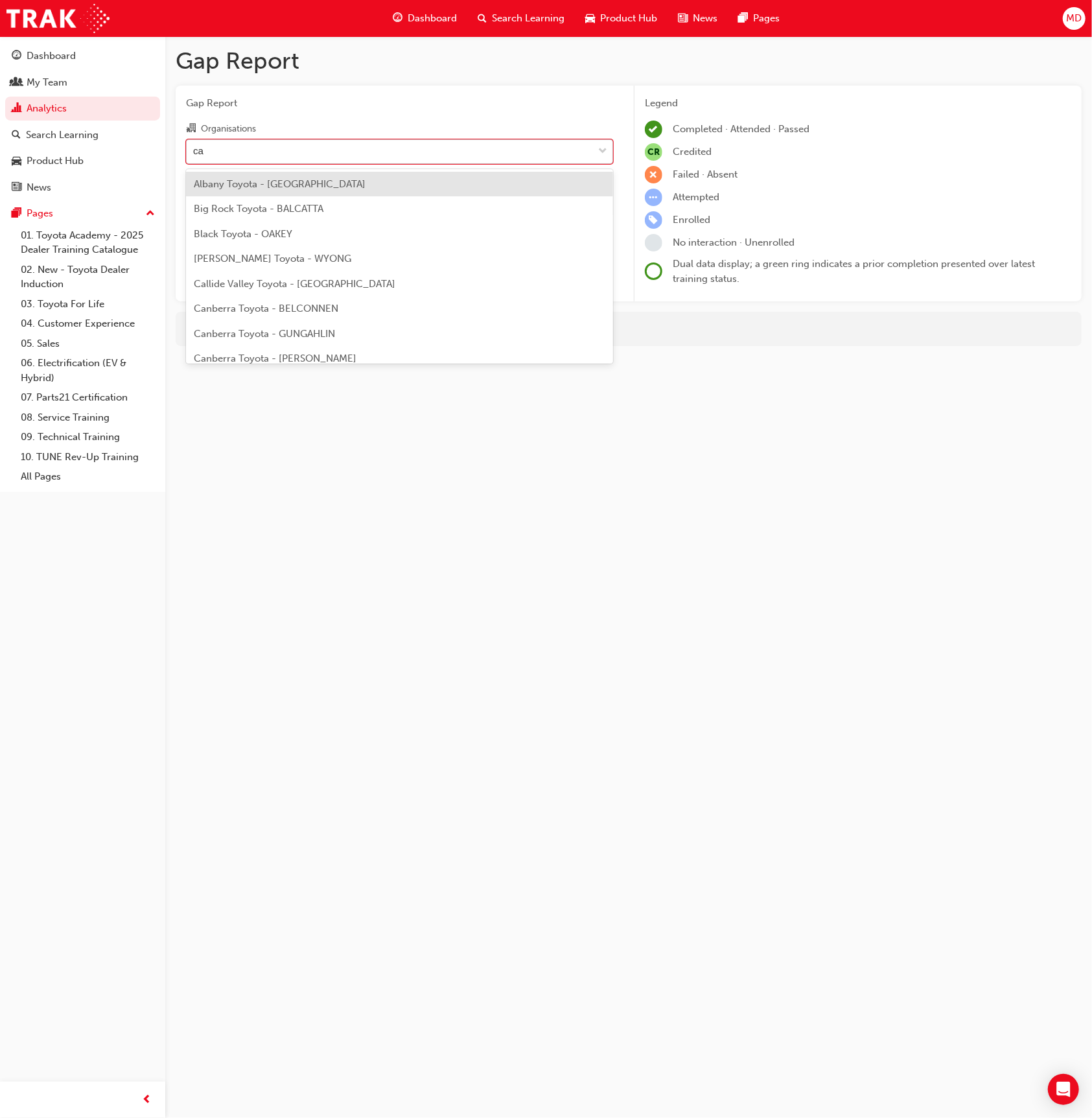
type input "can"
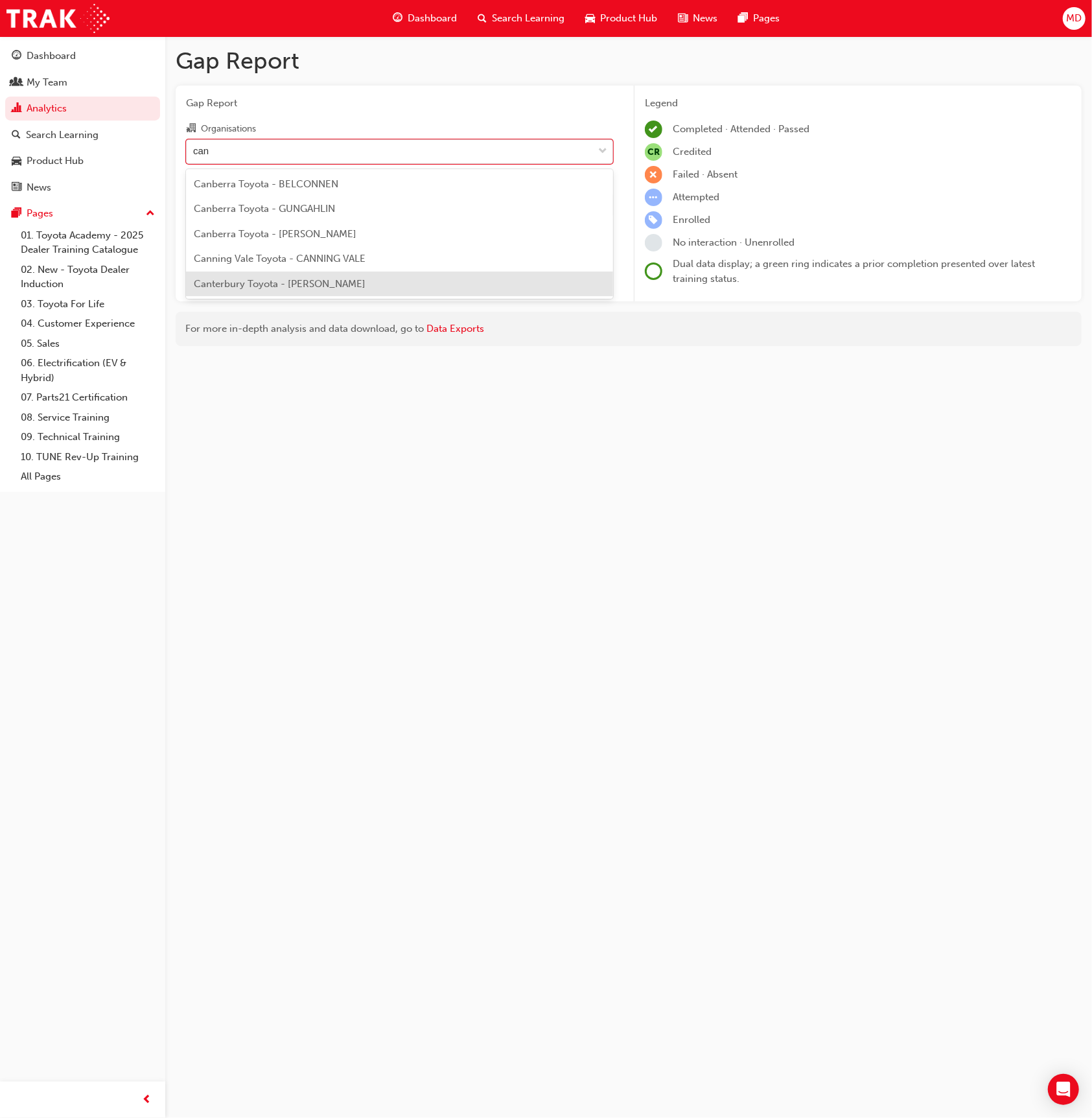
click at [293, 285] on span "Canterbury Toyota - [PERSON_NAME]" at bounding box center [279, 284] width 171 height 12
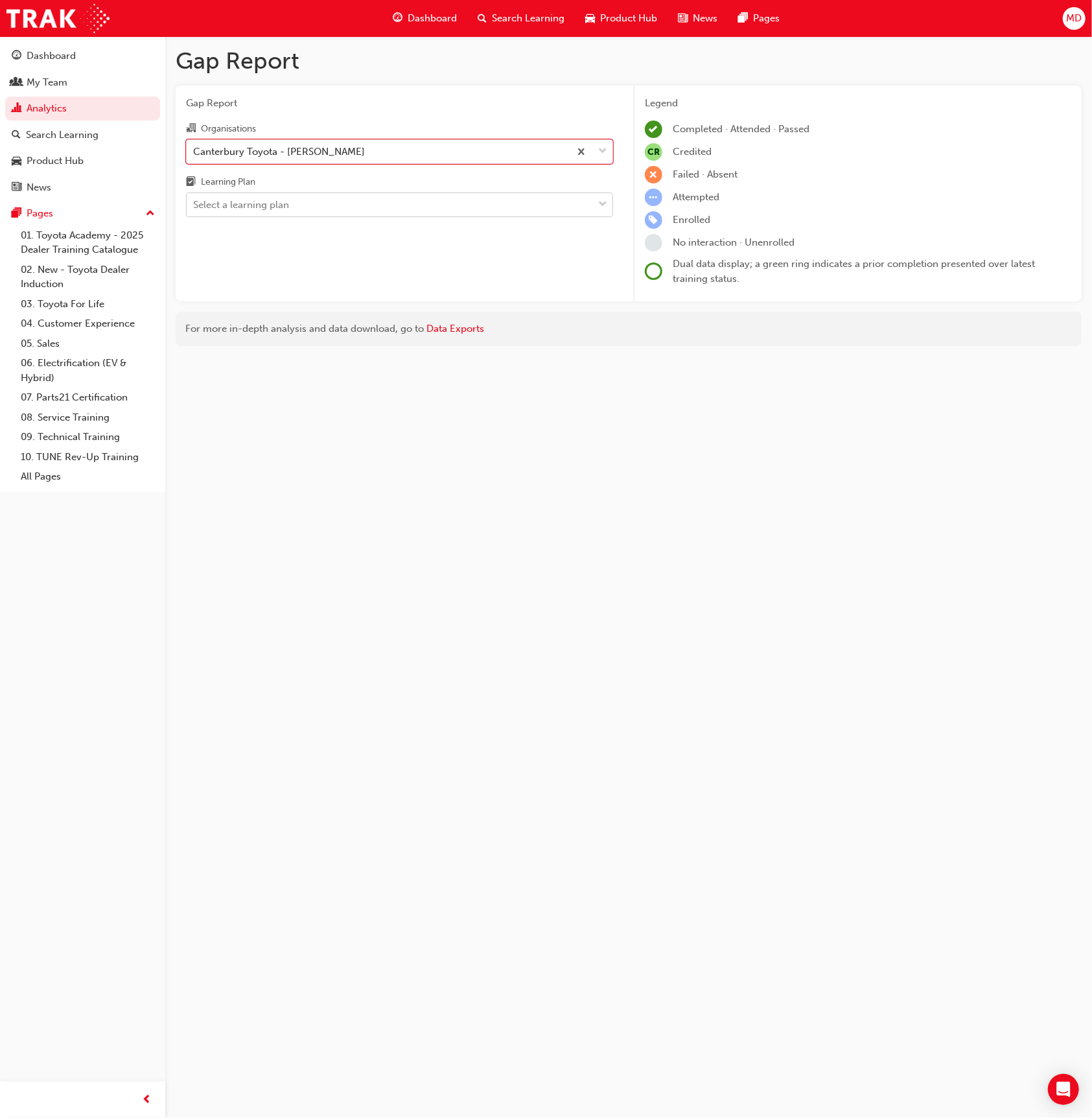
click at [257, 211] on div "Select a learning plan" at bounding box center [390, 205] width 406 height 23
click at [195, 210] on input "Learning Plan Select a learning plan" at bounding box center [194, 204] width 2 height 11
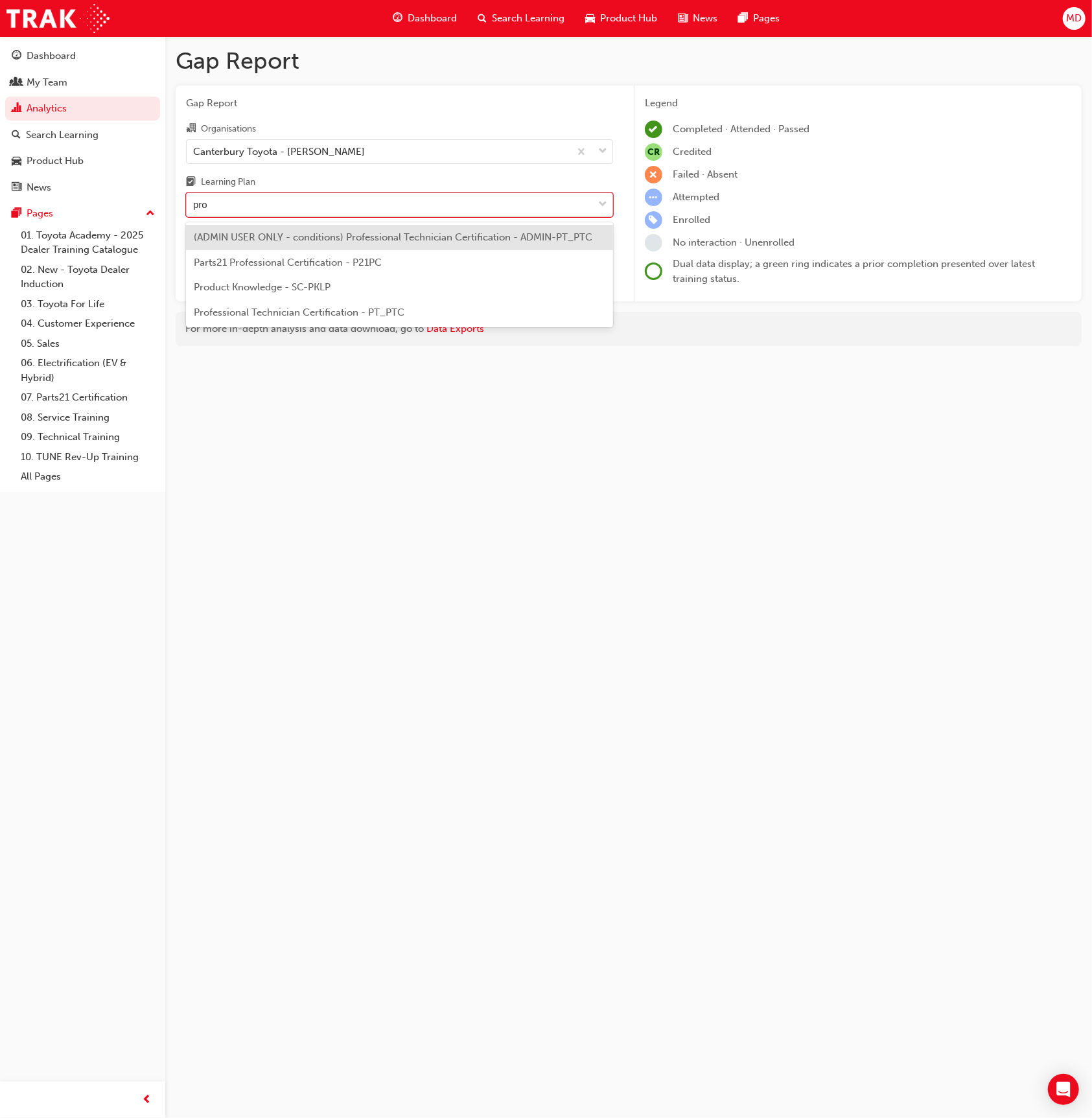
type input "prod"
click at [315, 245] on div "Product Knowledge - SC-PKLP" at bounding box center [399, 238] width 427 height 26
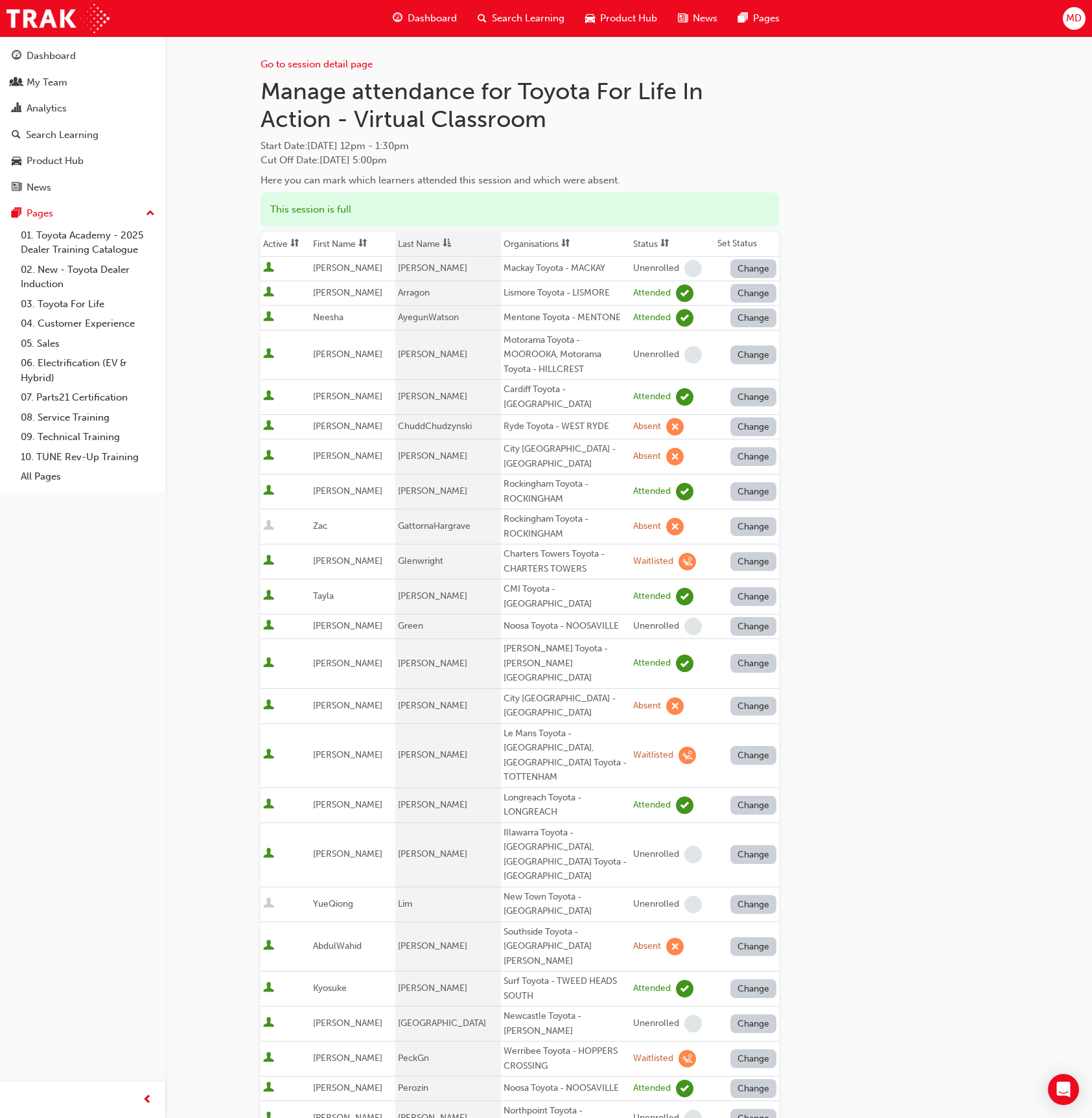
scroll to position [301, 0]
